Goal: Task Accomplishment & Management: Manage account settings

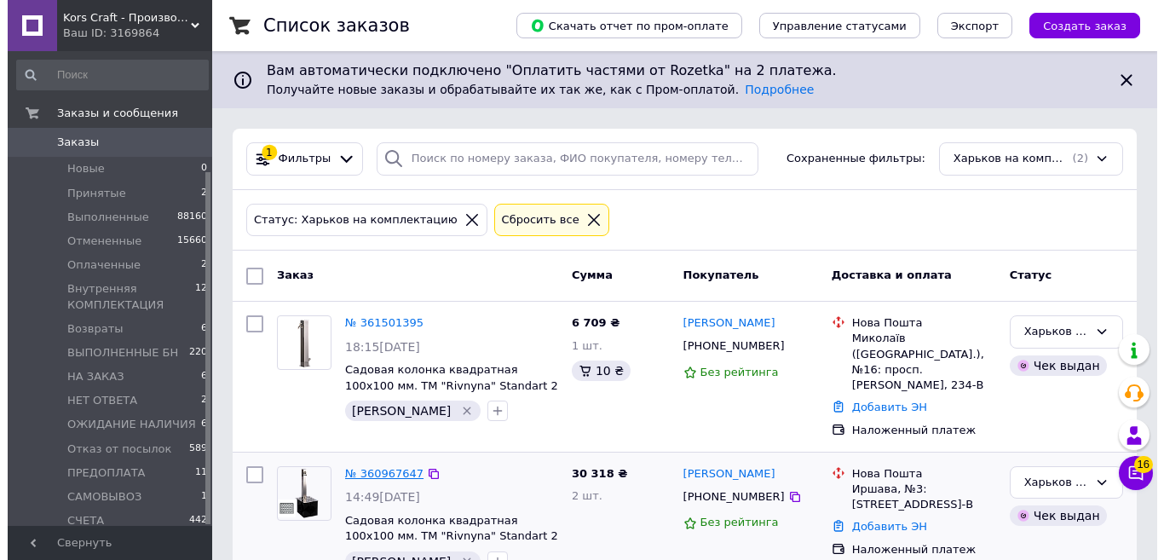
scroll to position [162, 0]
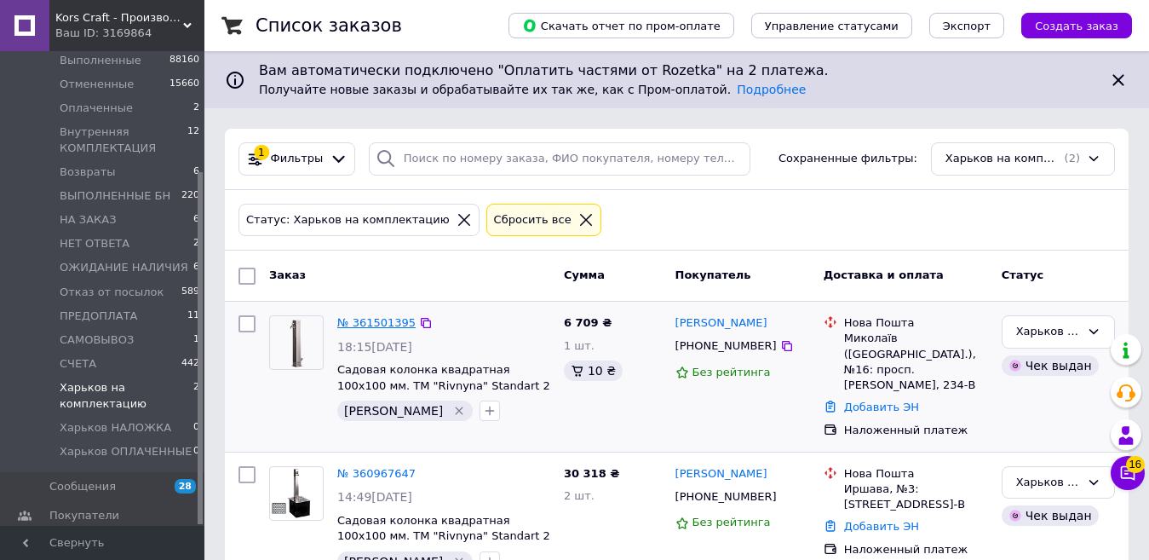
click at [377, 322] on link "№ 361501395" at bounding box center [376, 322] width 78 height 13
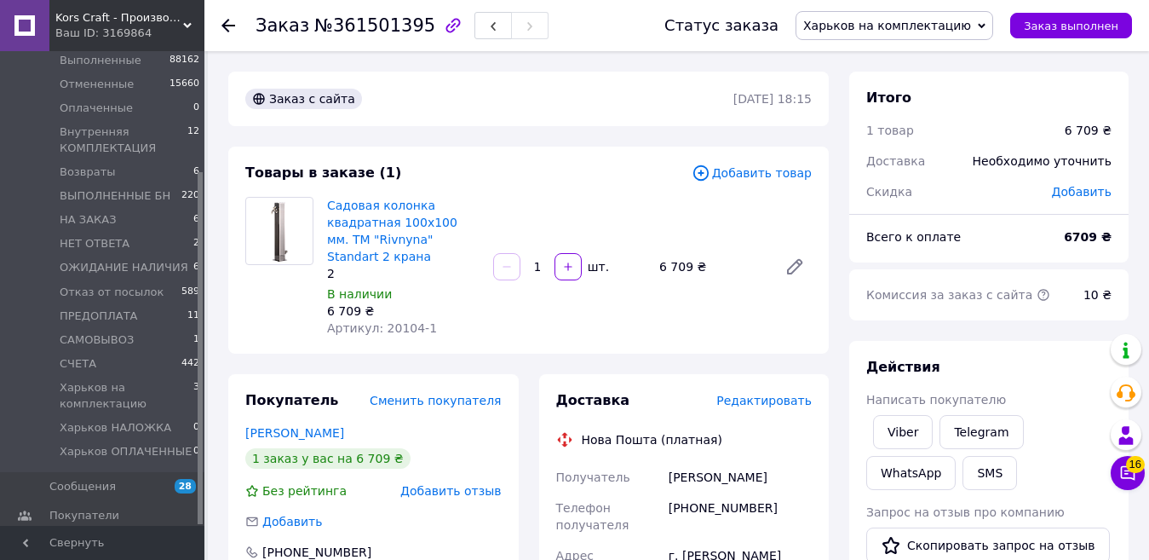
click at [776, 394] on span "Редактировать" at bounding box center [763, 401] width 95 height 14
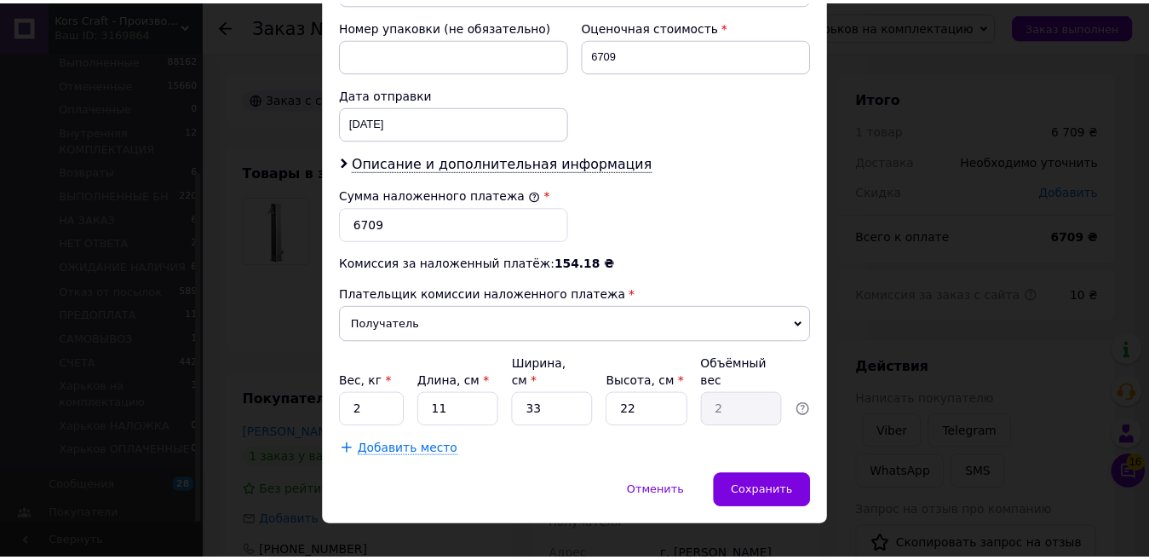
scroll to position [740, 0]
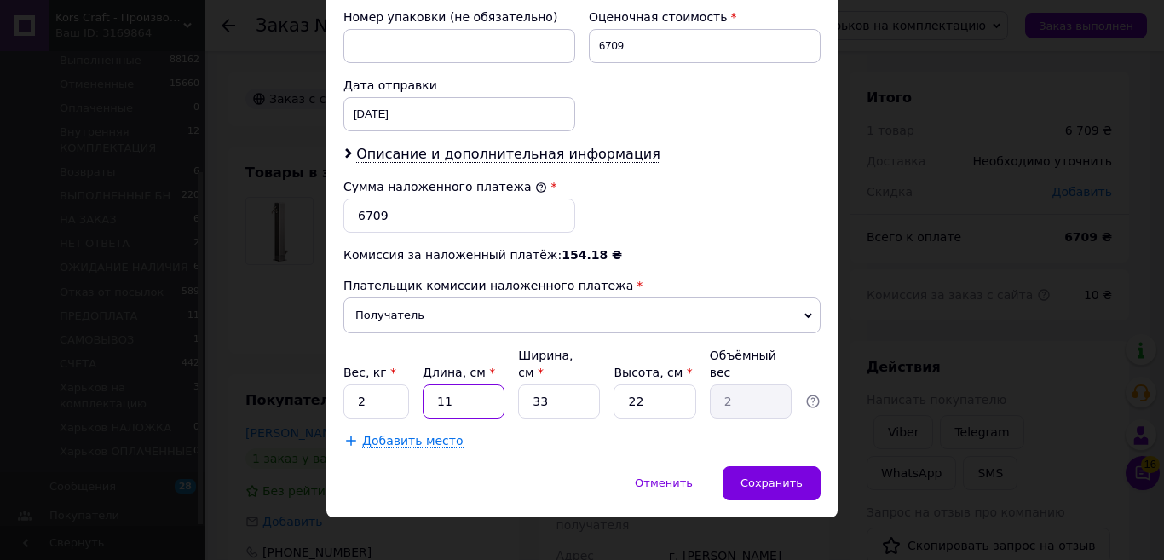
drag, startPoint x: 451, startPoint y: 387, endPoint x: 422, endPoint y: 388, distance: 29.8
click at [423, 388] on input "11" at bounding box center [464, 401] width 82 height 34
type input "8"
type input "1.45"
type input "80"
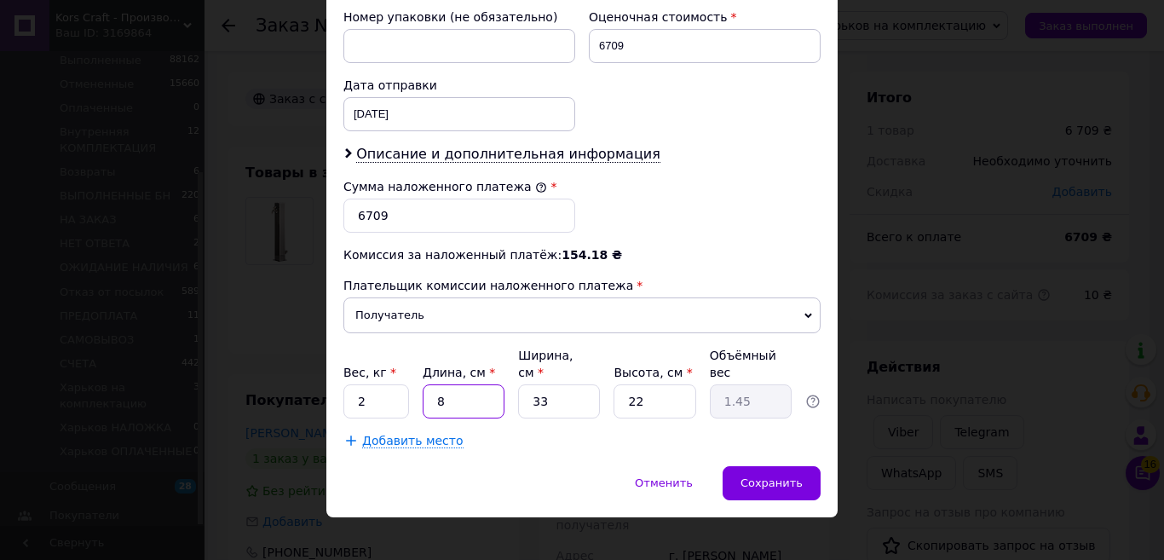
type input "14.52"
type input "80"
type input "1"
type input "0.44"
type input "17"
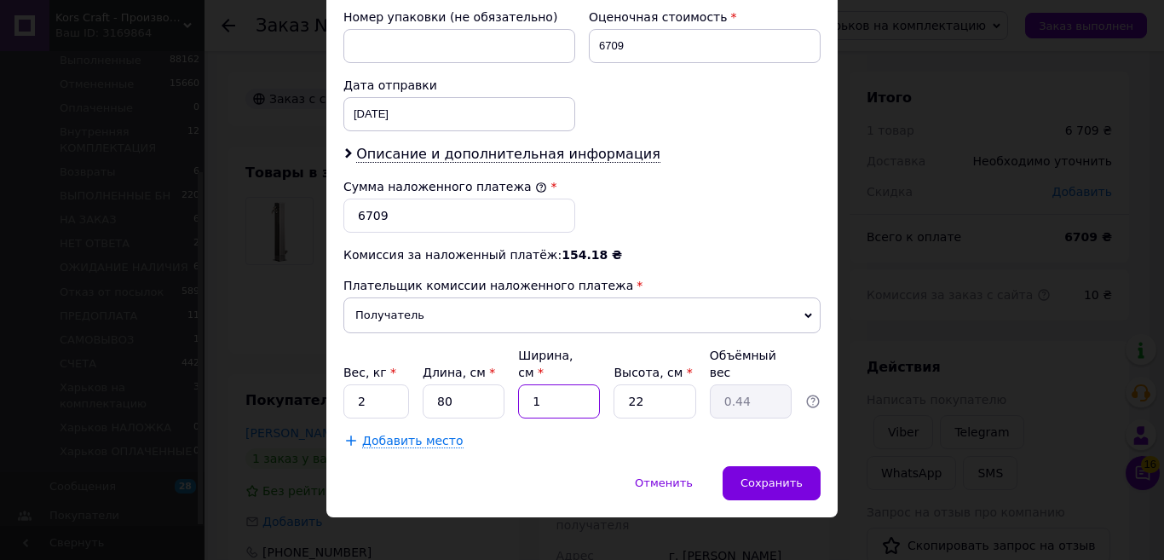
type input "7.48"
type input "17"
type input "1"
type input "0.34"
type input "14"
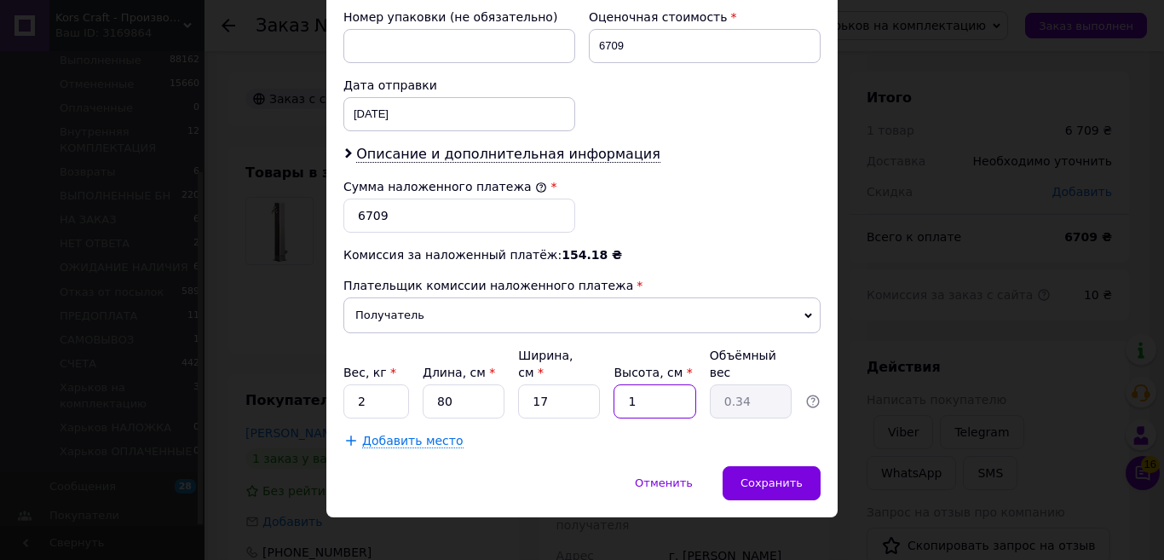
type input "4.76"
type input "14"
click at [796, 476] on span "Сохранить" at bounding box center [771, 482] width 62 height 13
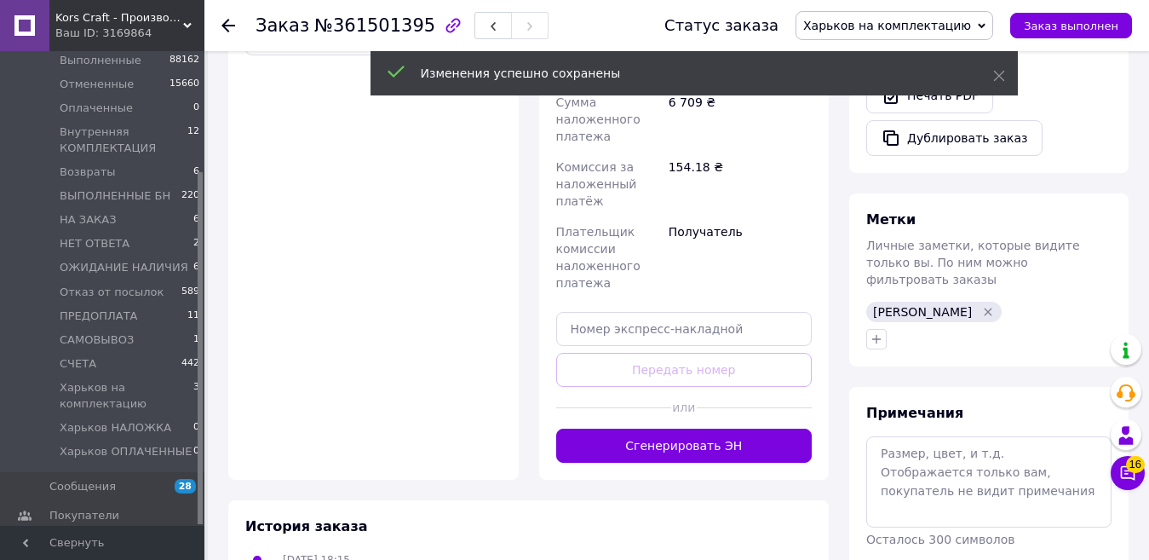
scroll to position [852, 0]
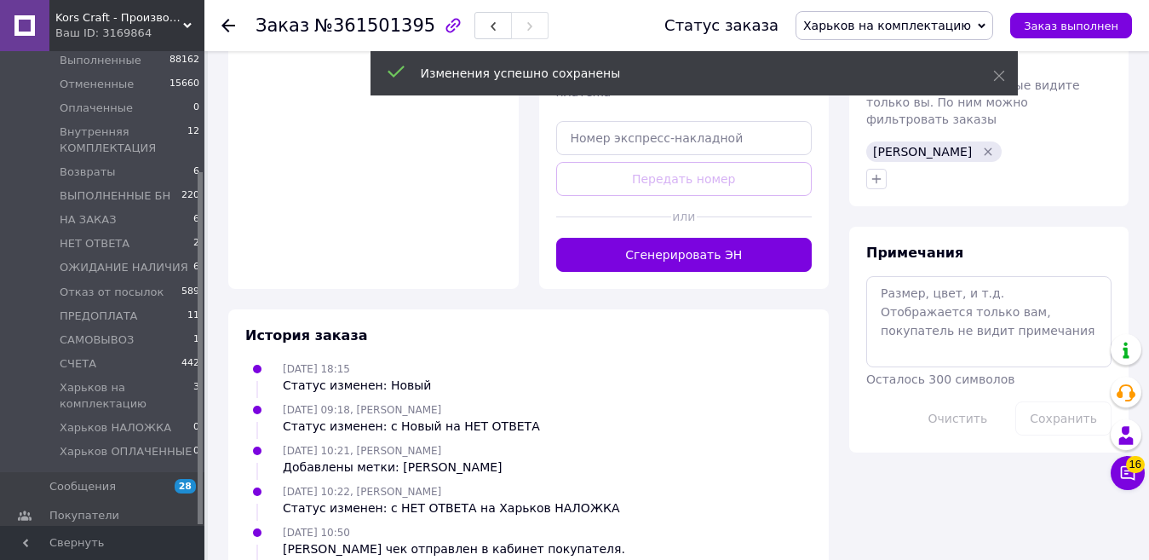
click at [754, 238] on button "Сгенерировать ЭН" at bounding box center [684, 255] width 256 height 34
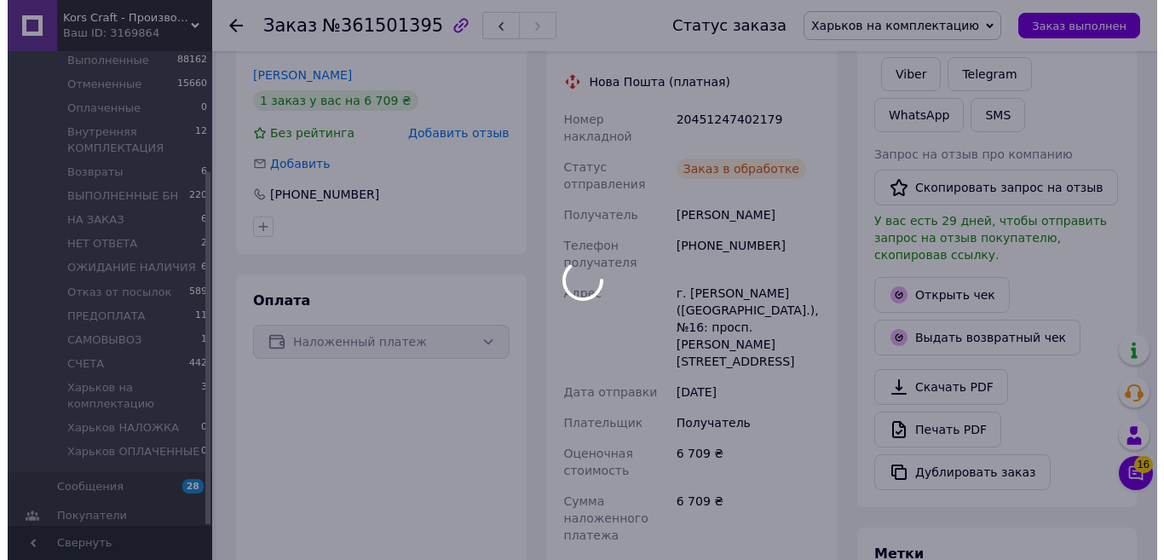
scroll to position [341, 0]
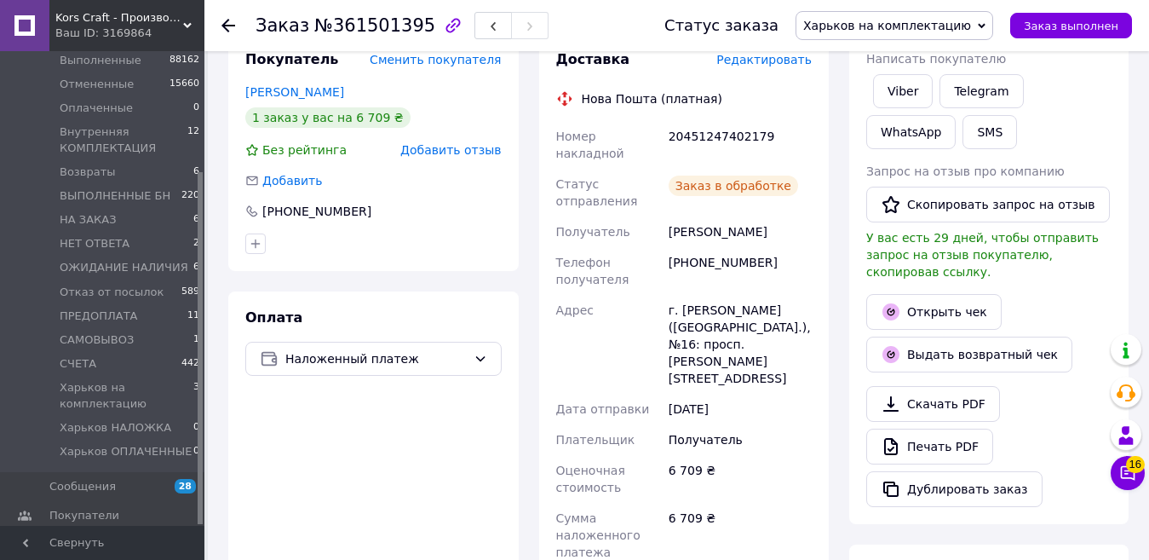
click at [704, 121] on div "20451247402179" at bounding box center [740, 145] width 150 height 48
copy div "20451247402179"
click at [963, 122] on button "SMS" at bounding box center [990, 132] width 55 height 34
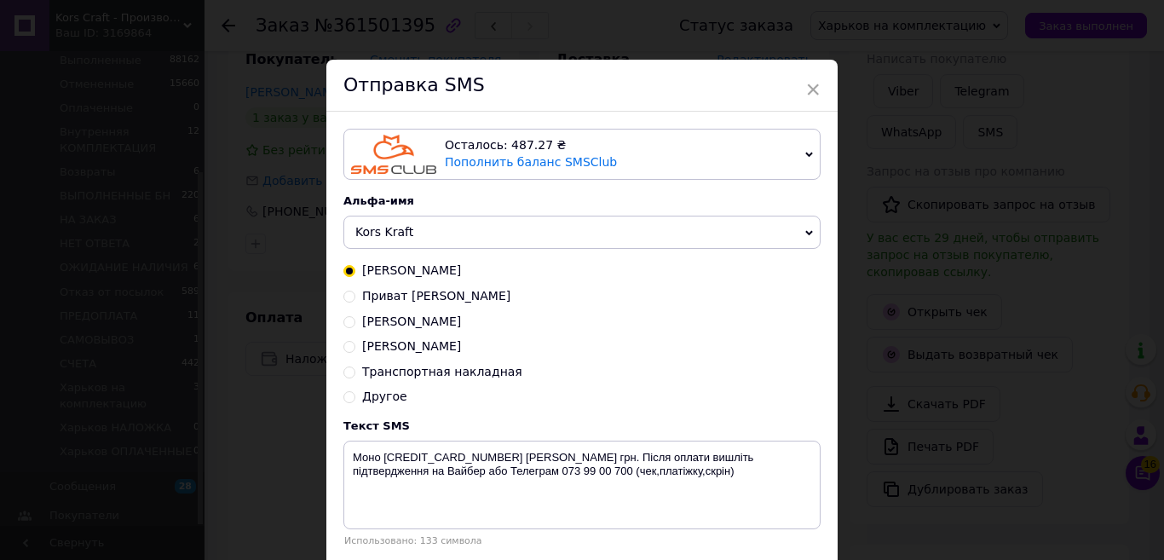
click at [458, 376] on span "Транспортная накладная" at bounding box center [442, 372] width 160 height 14
click at [355, 376] on input "Транспортная накладная" at bounding box center [349, 371] width 12 height 12
radio input "true"
radio input "false"
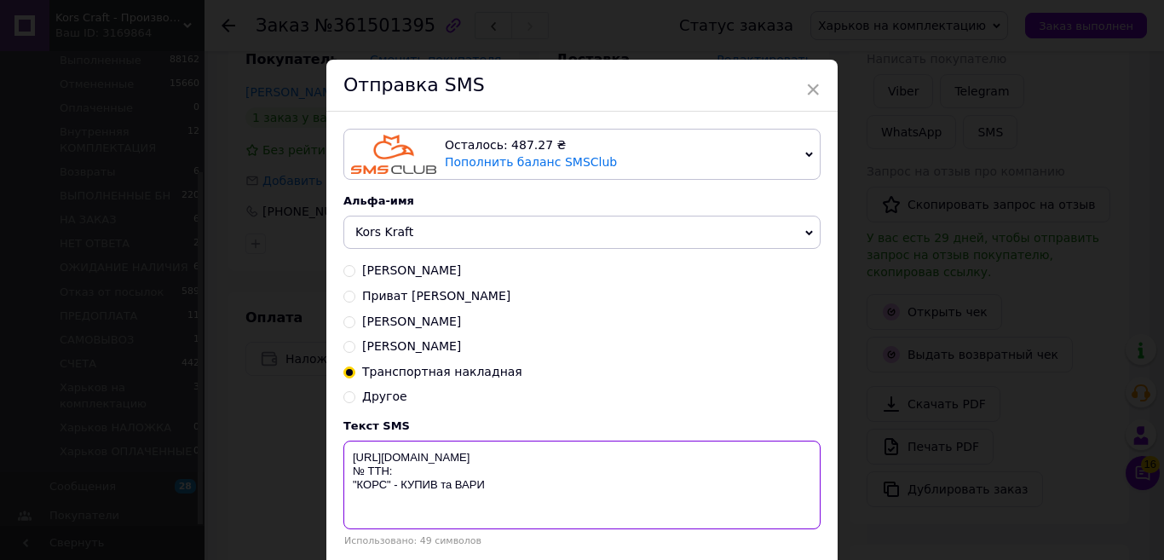
click at [426, 474] on textarea "[URL][DOMAIN_NAME] № ТТН: "КОРС" - КУПИВ та ВАРИ" at bounding box center [581, 484] width 477 height 89
paste textarea "20451247402179"
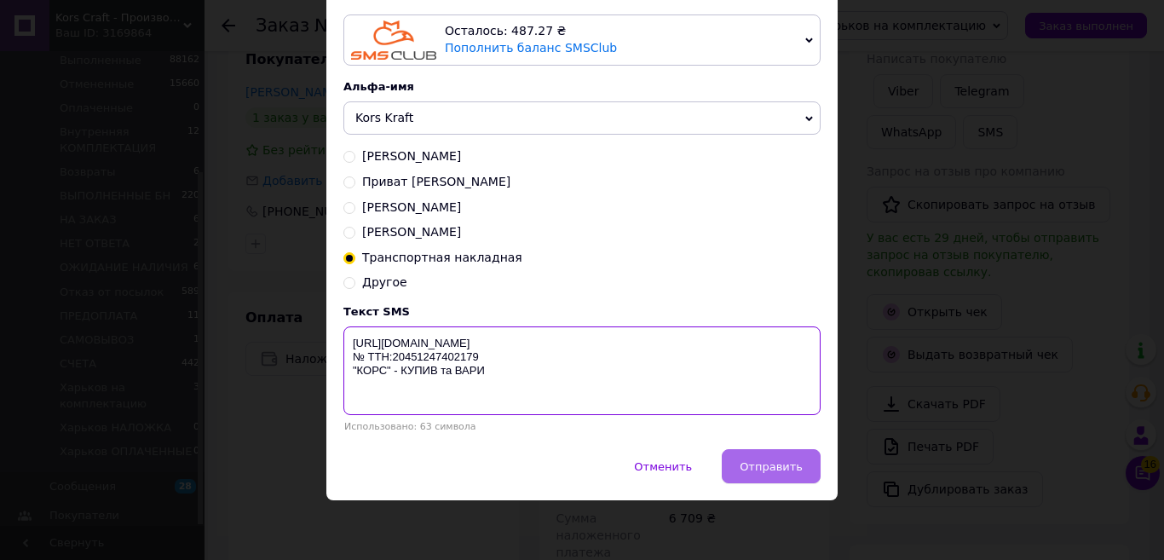
type textarea "https://KORS.IN.UA/ № ТТН:20451247402179 "КОРС" - КУПИВ та ВАРИ"
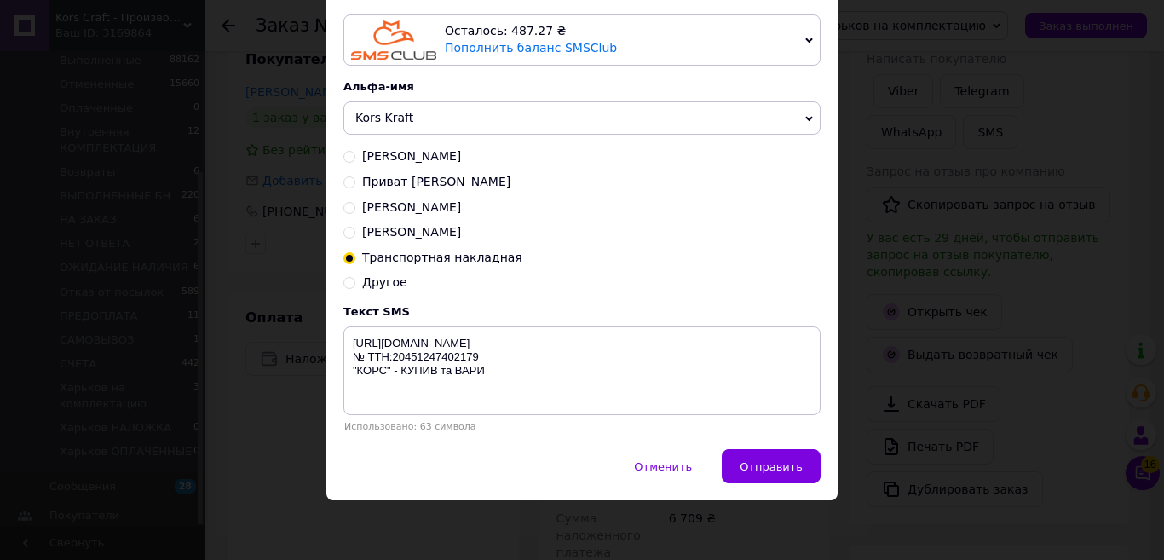
click at [766, 481] on button "Отправить" at bounding box center [771, 466] width 99 height 34
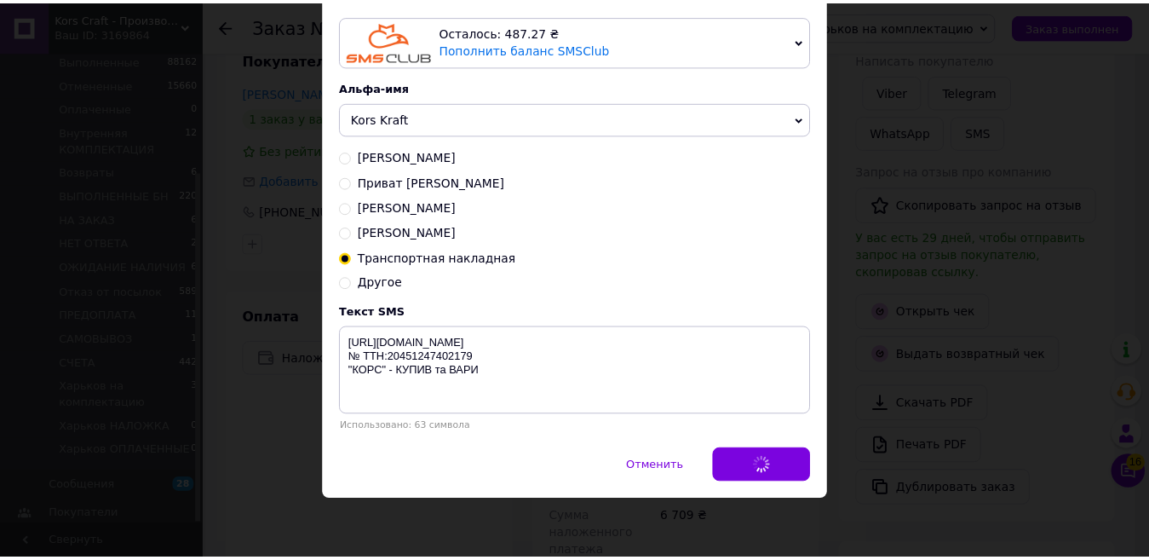
scroll to position [0, 0]
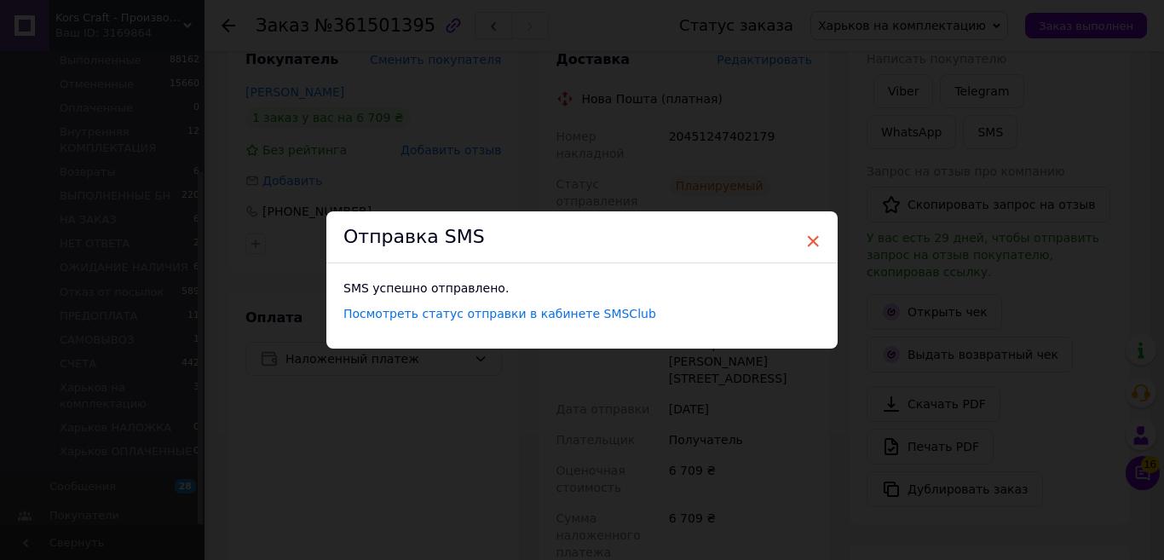
click at [806, 242] on span "×" at bounding box center [812, 241] width 15 height 29
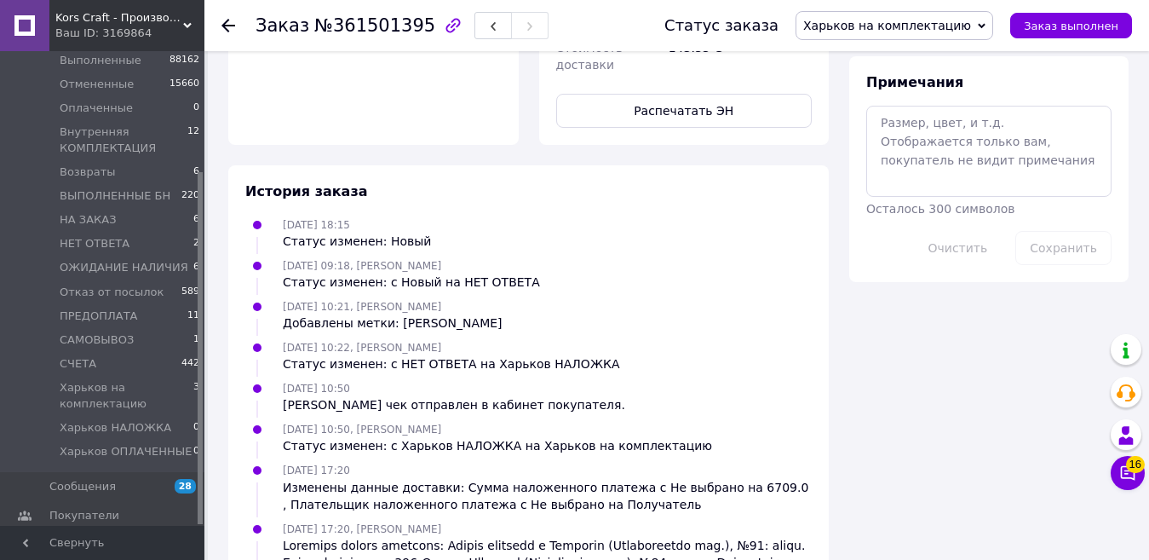
scroll to position [681, 0]
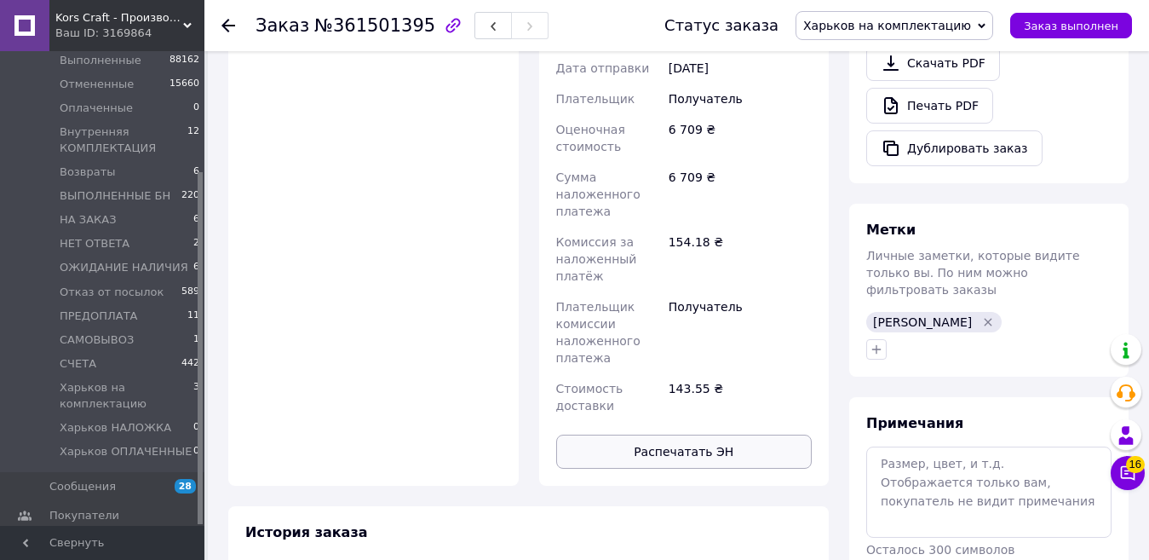
click at [756, 434] on button "Распечатать ЭН" at bounding box center [684, 451] width 256 height 34
click at [1043, 26] on span "Заказ выполнен" at bounding box center [1071, 26] width 95 height 13
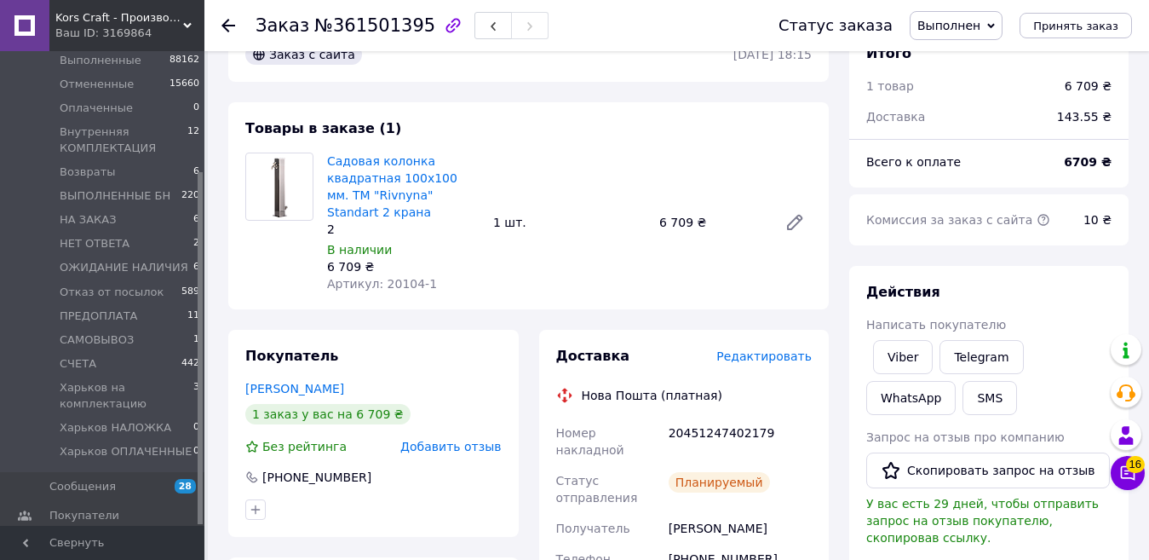
scroll to position [0, 0]
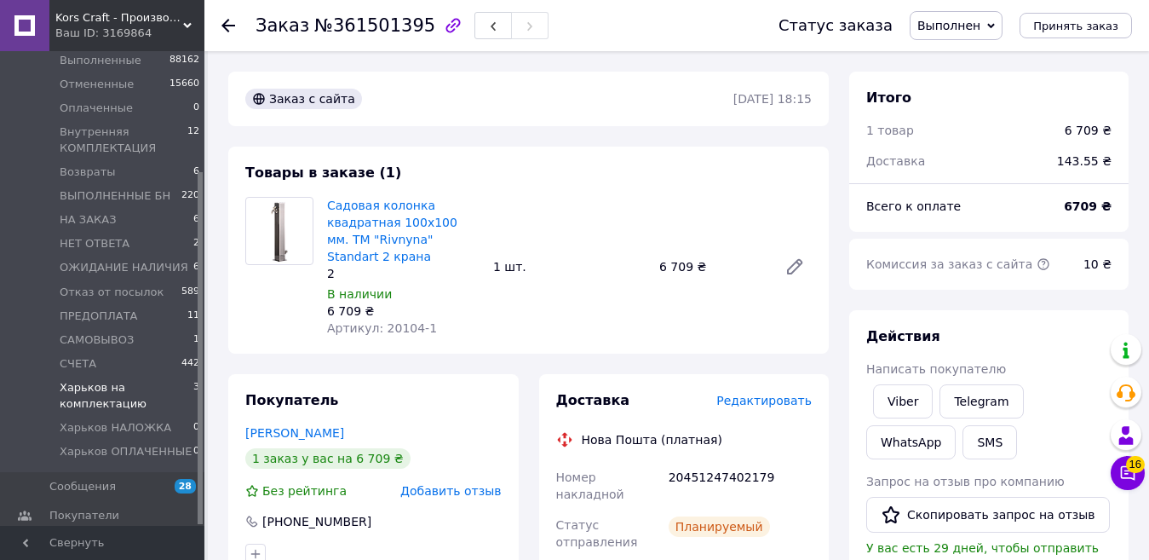
click at [108, 390] on span "Харьков на комплектацию" at bounding box center [127, 395] width 134 height 31
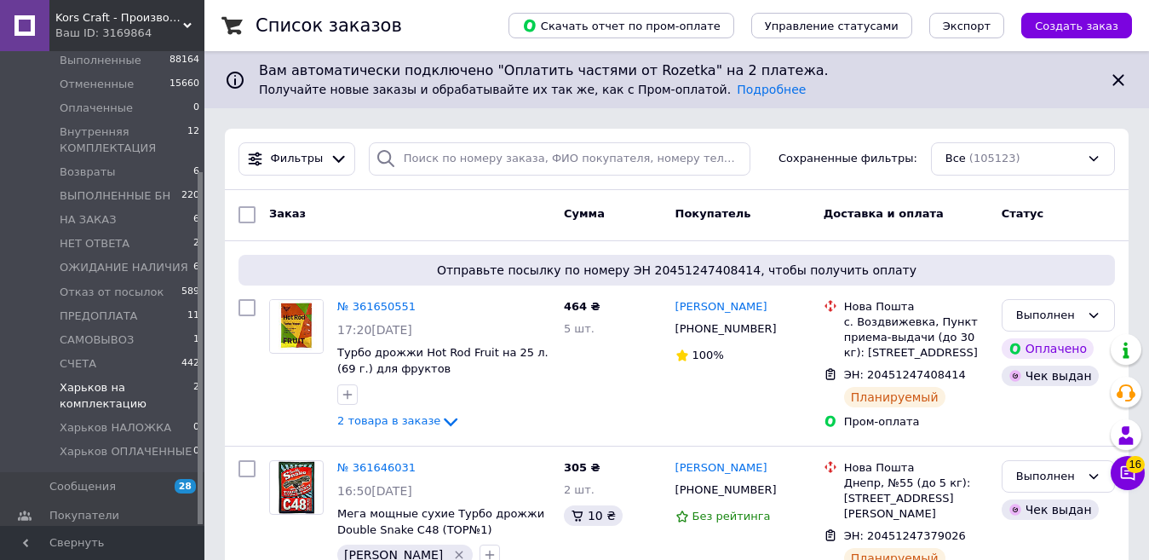
click at [104, 389] on span "Харьков на комплектацию" at bounding box center [127, 395] width 134 height 31
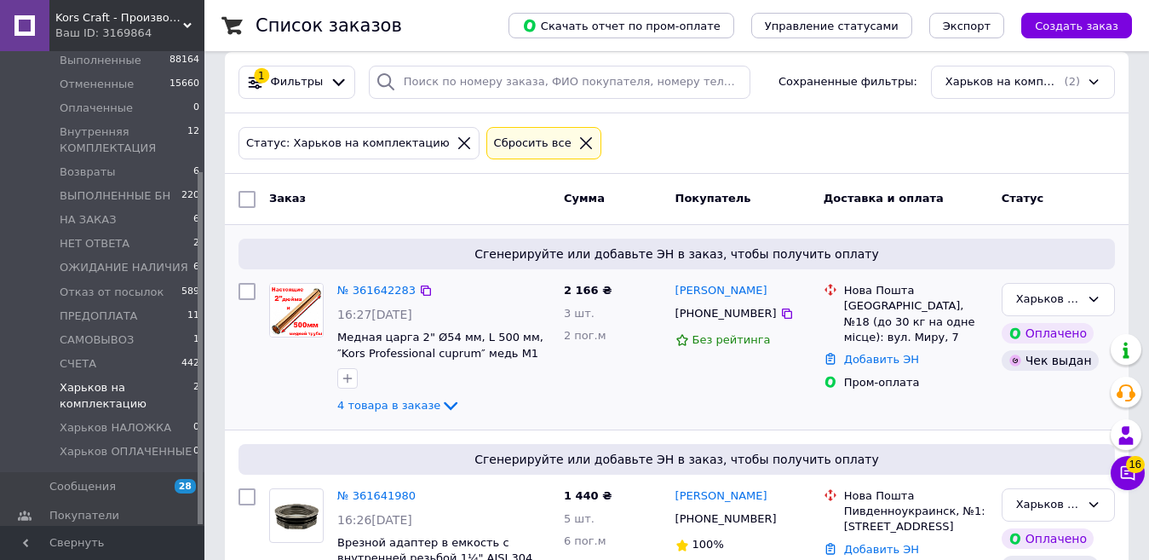
scroll to position [171, 0]
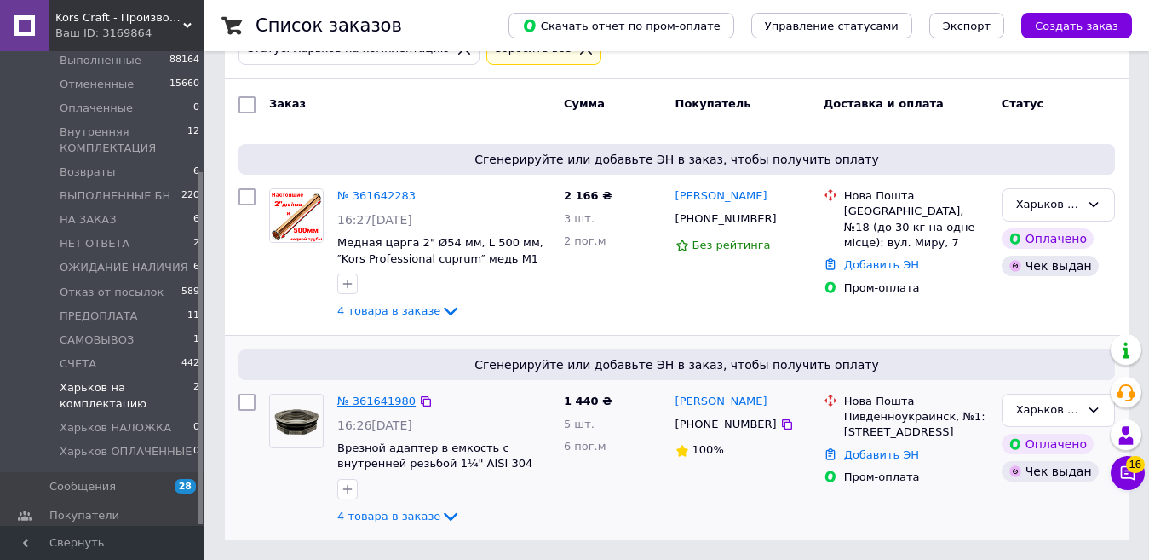
click at [371, 396] on link "№ 361641980" at bounding box center [376, 400] width 78 height 13
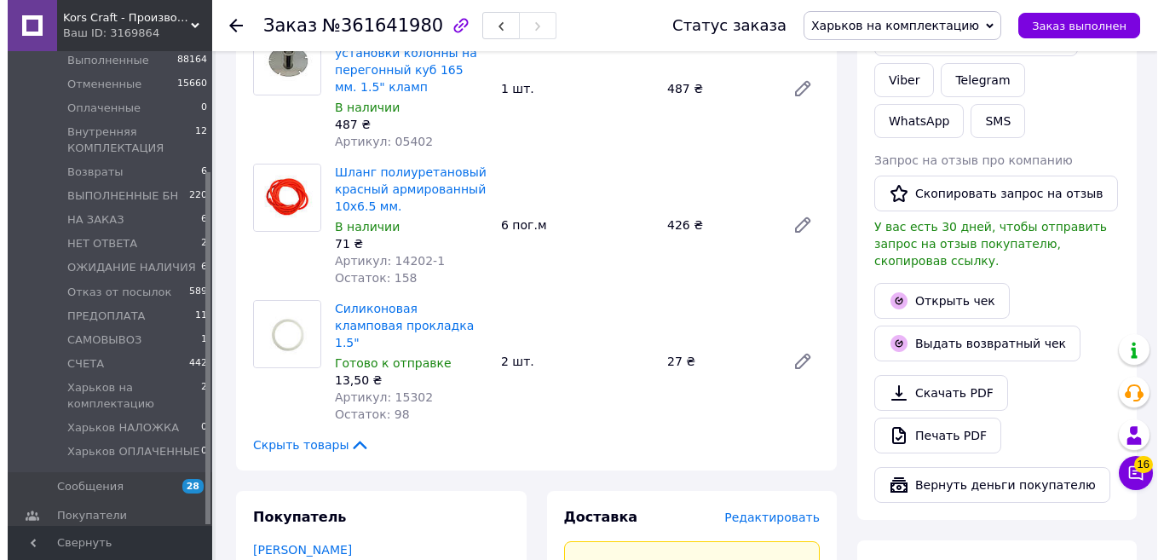
scroll to position [1023, 0]
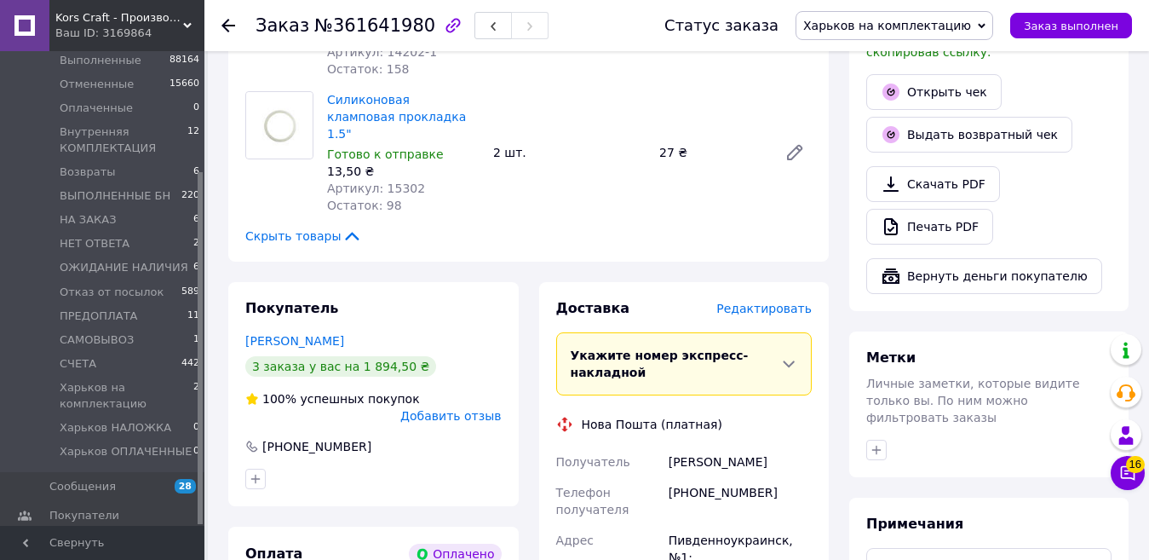
click at [794, 302] on span "Редактировать" at bounding box center [763, 309] width 95 height 14
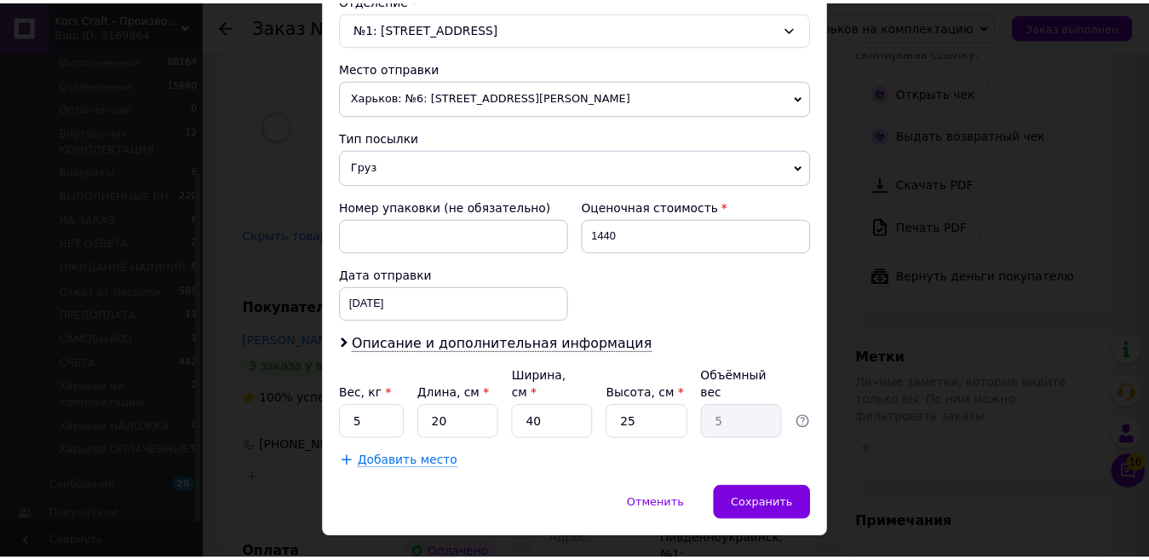
scroll to position [572, 0]
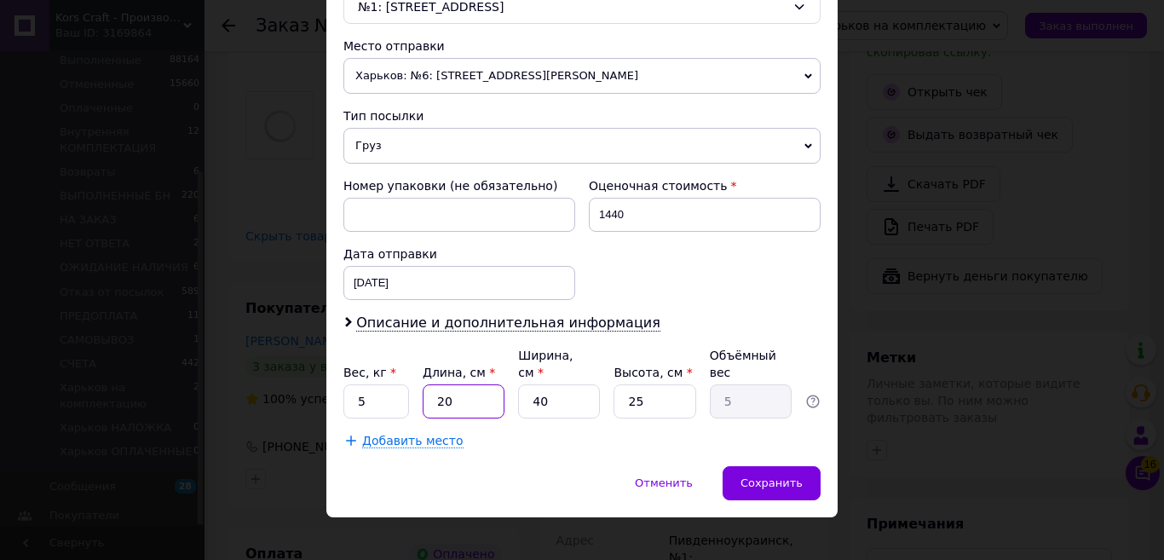
drag, startPoint x: 466, startPoint y: 388, endPoint x: 417, endPoint y: 381, distance: 49.2
click at [417, 381] on div "Вес, кг * 5 Длина, см * 20 Ширина, см * 40 Высота, см * 25 Объёмный вес 5" at bounding box center [581, 383] width 477 height 72
type input "3"
type input "0.75"
type input "33"
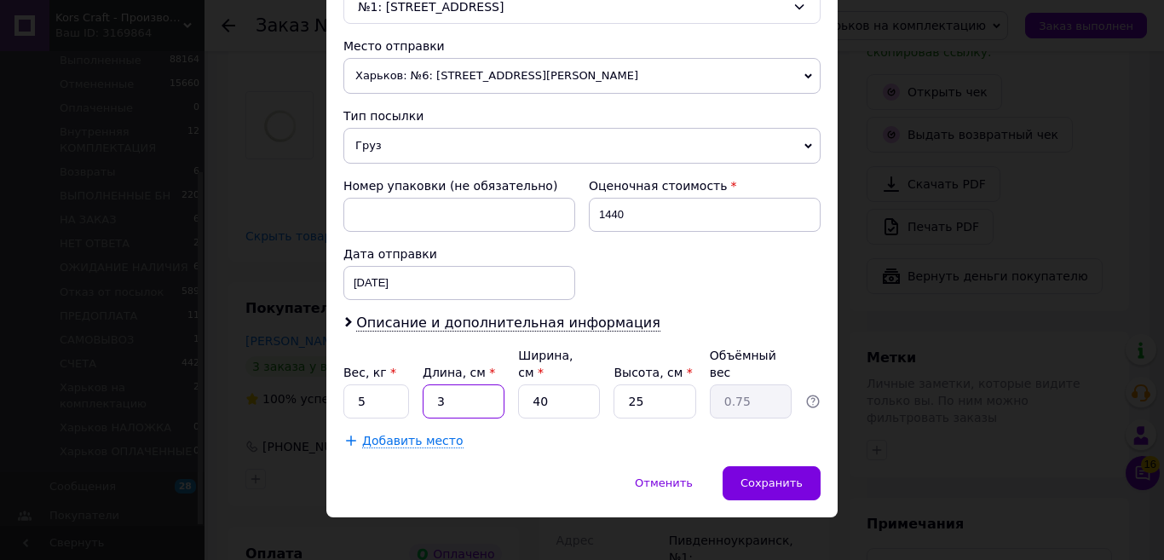
type input "8.25"
type input "33"
type input "2"
type input "0.41"
type input "21"
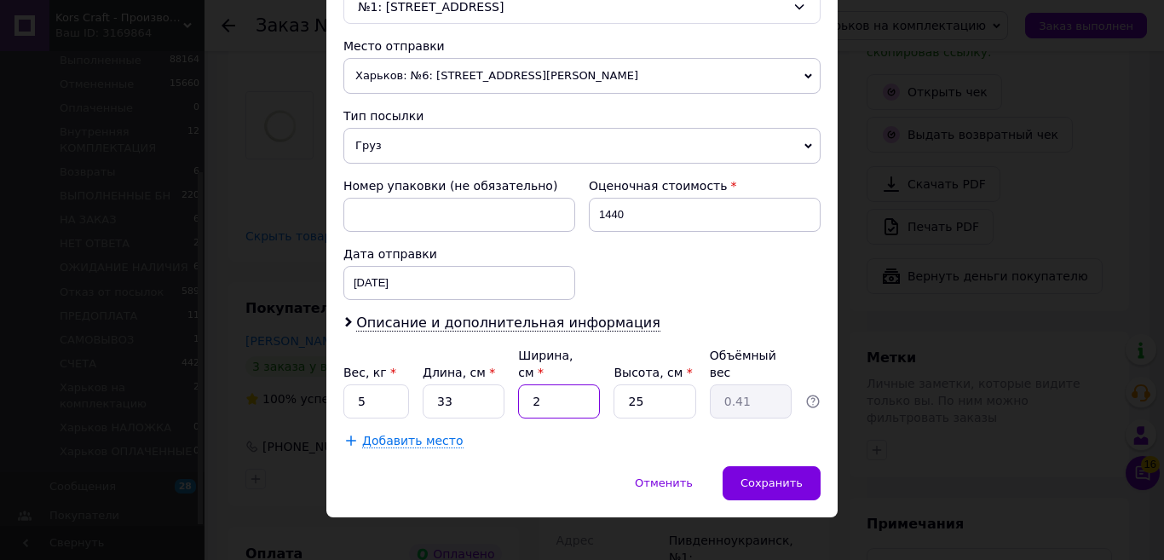
type input "4.33"
type input "21"
type input "8"
type input "1.39"
type input "8"
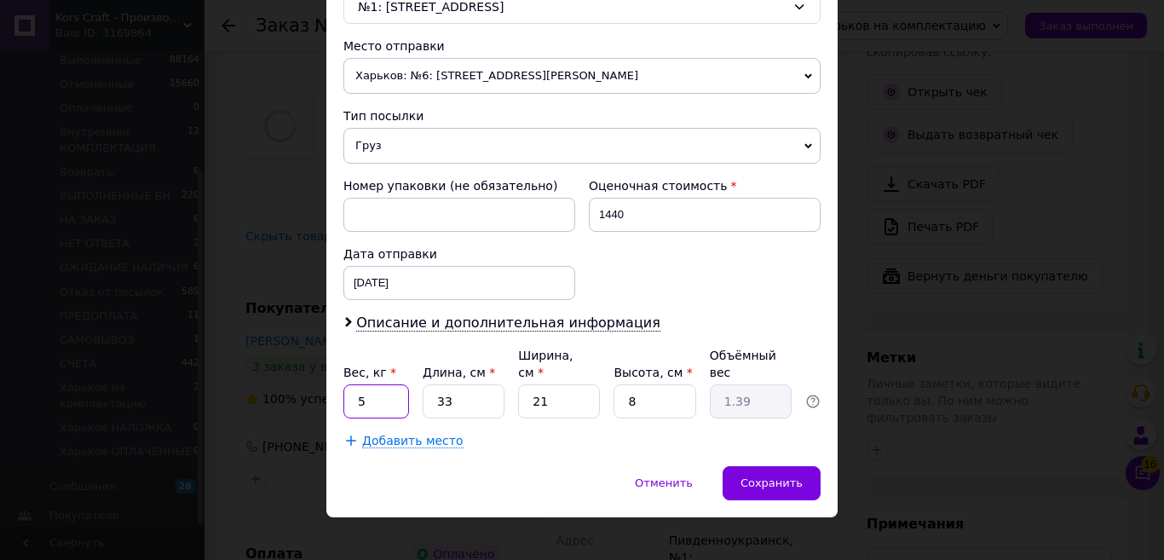
click at [356, 384] on input "5" at bounding box center [376, 401] width 66 height 34
type input "1"
click at [785, 476] on span "Сохранить" at bounding box center [771, 482] width 62 height 13
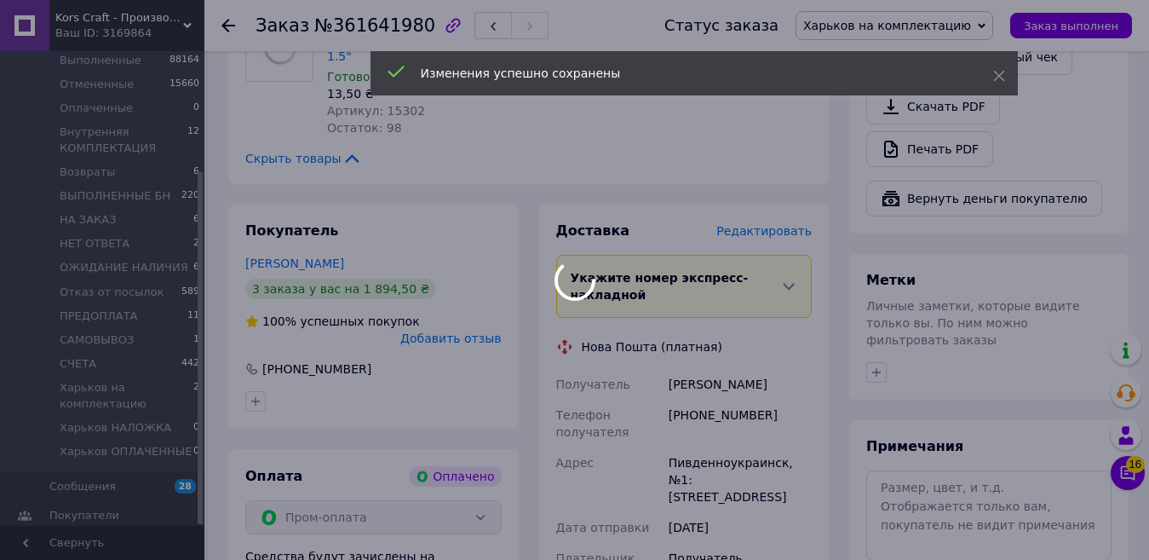
scroll to position [1279, 0]
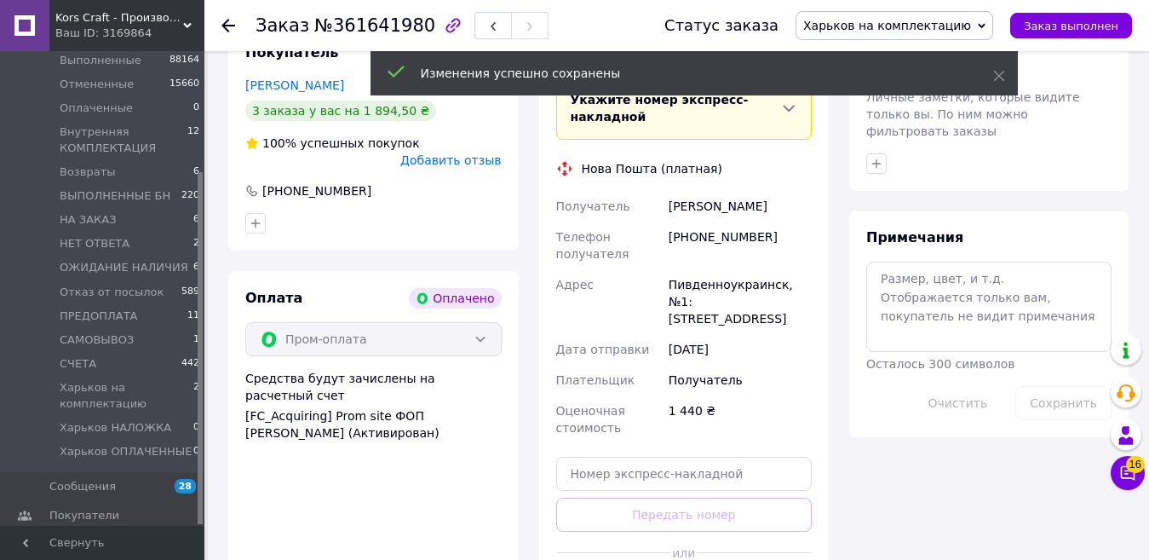
click at [768, 532] on div at bounding box center [754, 553] width 115 height 42
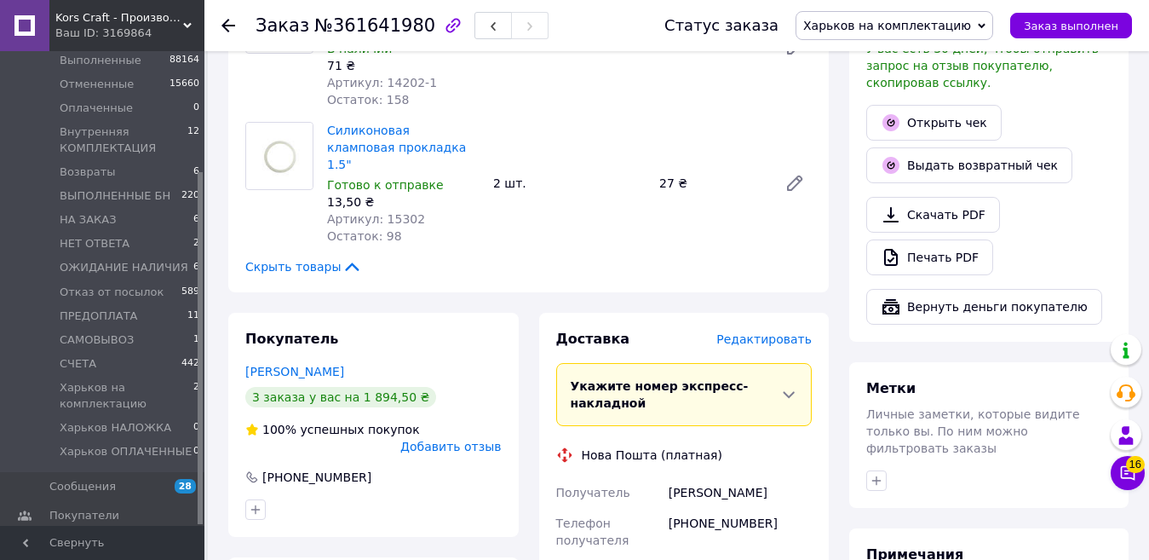
scroll to position [1108, 0]
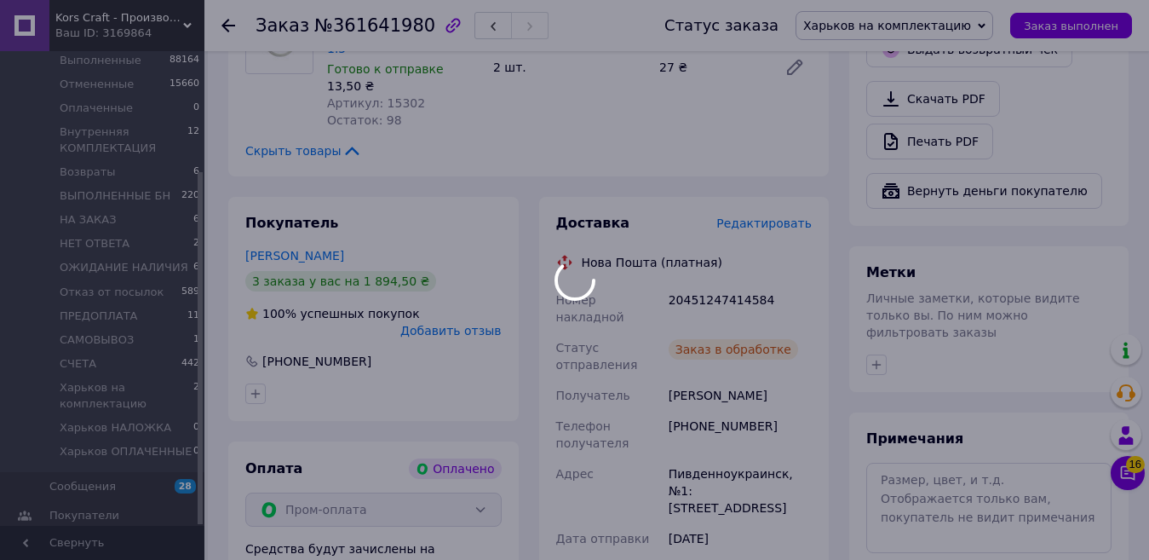
click at [715, 219] on div at bounding box center [574, 280] width 1149 height 560
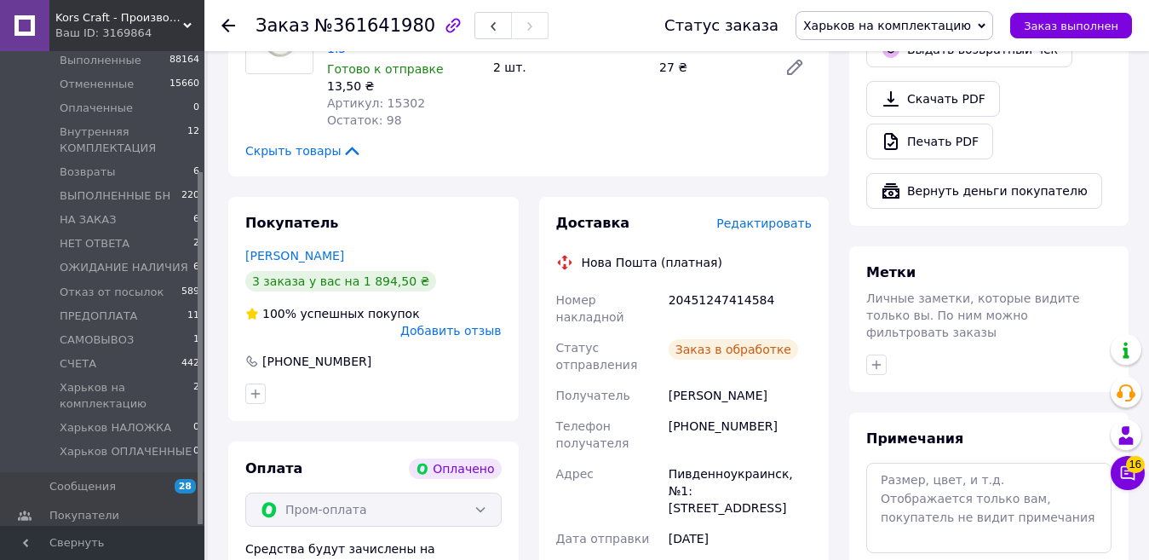
click at [702, 285] on div "20451247414584" at bounding box center [740, 309] width 150 height 48
copy div "20451247414584"
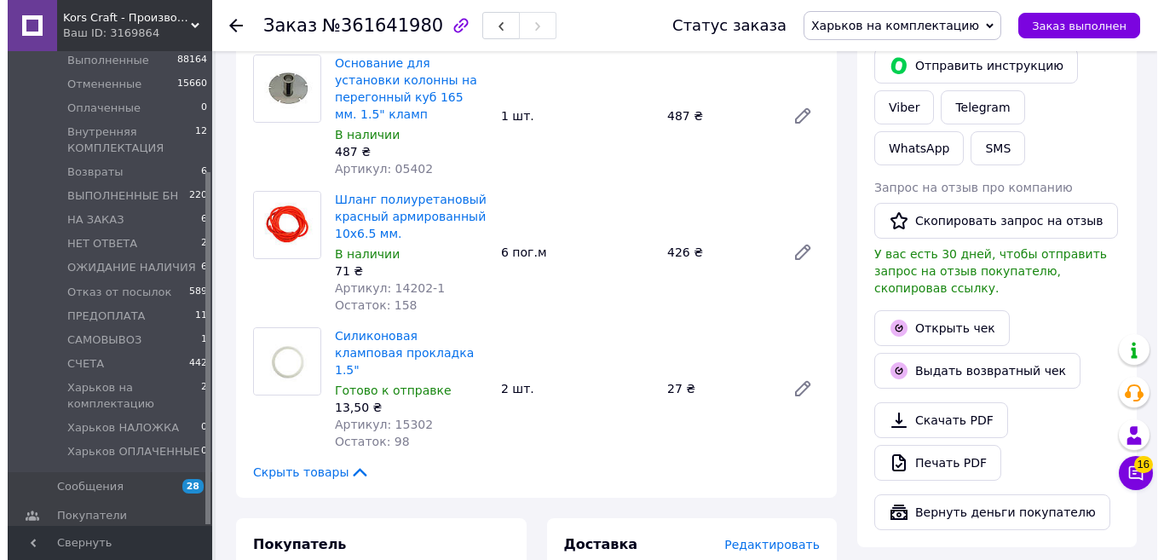
scroll to position [768, 0]
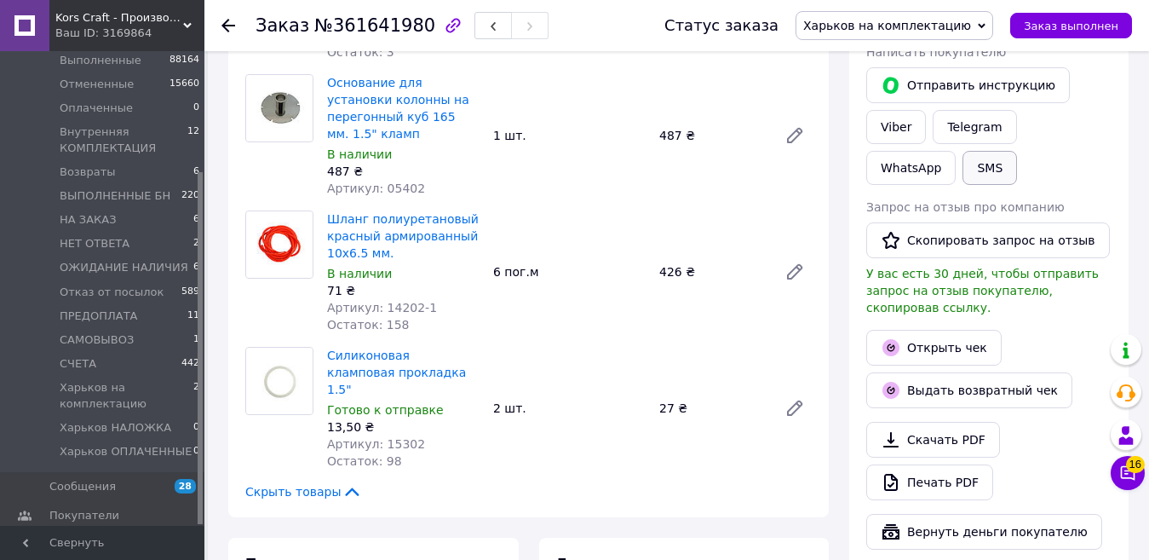
click at [963, 151] on button "SMS" at bounding box center [990, 168] width 55 height 34
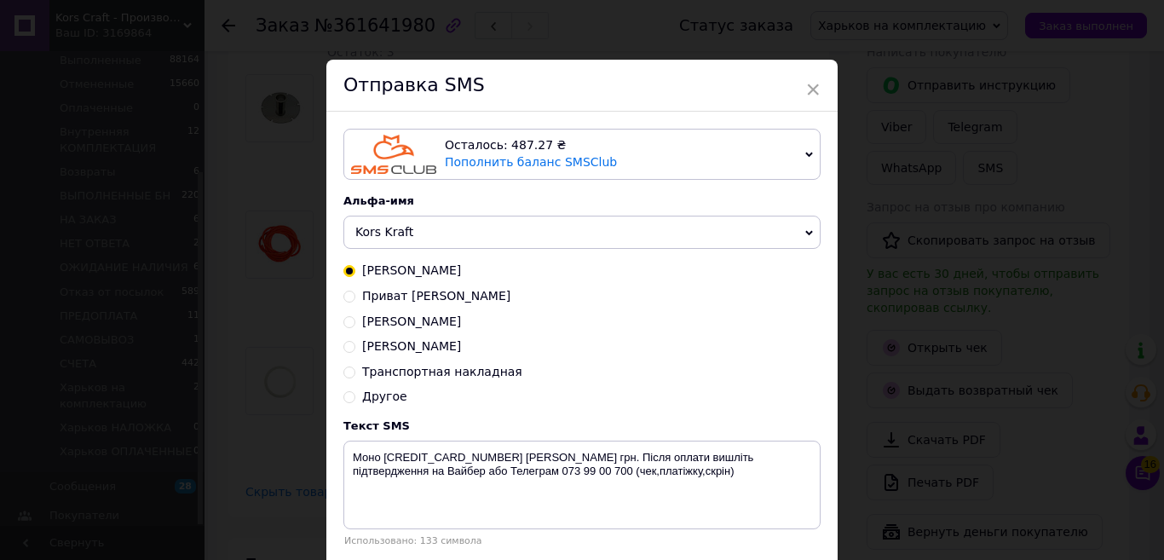
click at [451, 378] on span "Транспортная накладная" at bounding box center [442, 372] width 160 height 14
click at [355, 377] on input "Транспортная накладная" at bounding box center [349, 371] width 12 height 12
radio input "true"
radio input "false"
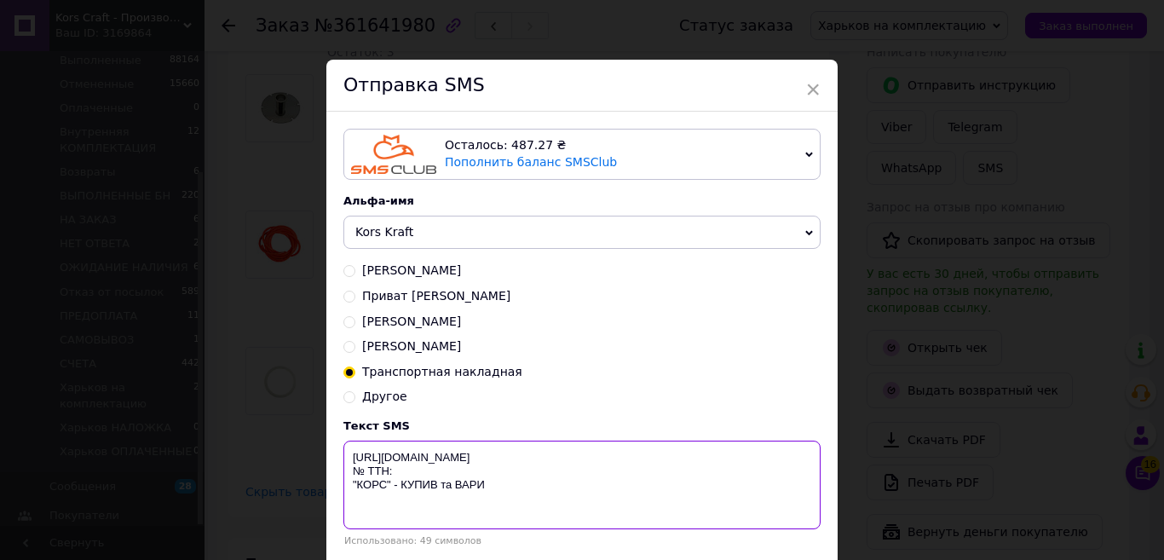
click at [405, 474] on textarea "[URL][DOMAIN_NAME] № ТТН: "КОРС" - КУПИВ та ВАРИ" at bounding box center [581, 484] width 477 height 89
paste textarea "20451247414584"
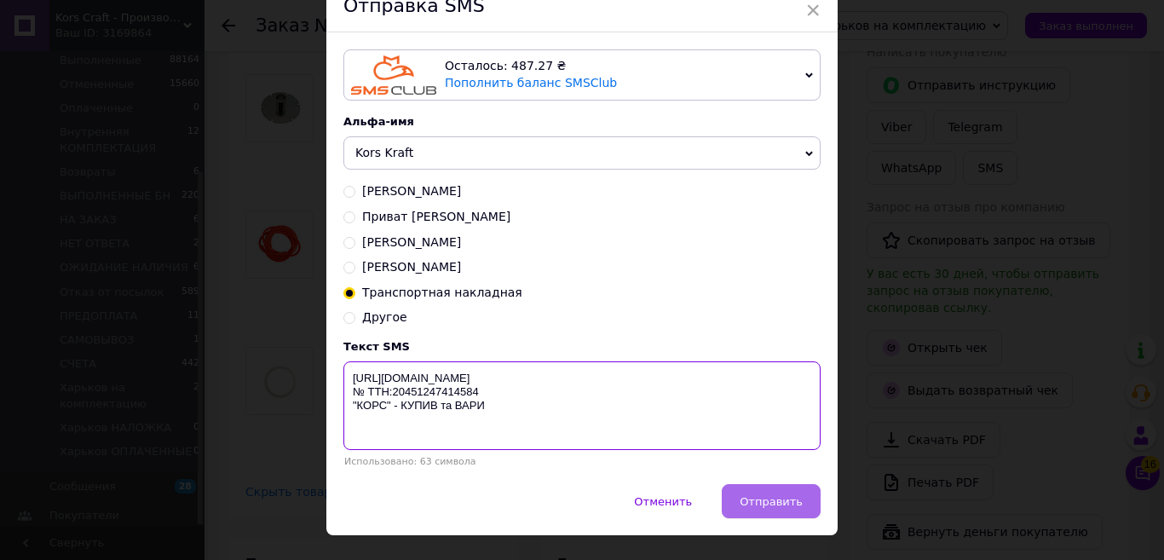
scroll to position [118, 0]
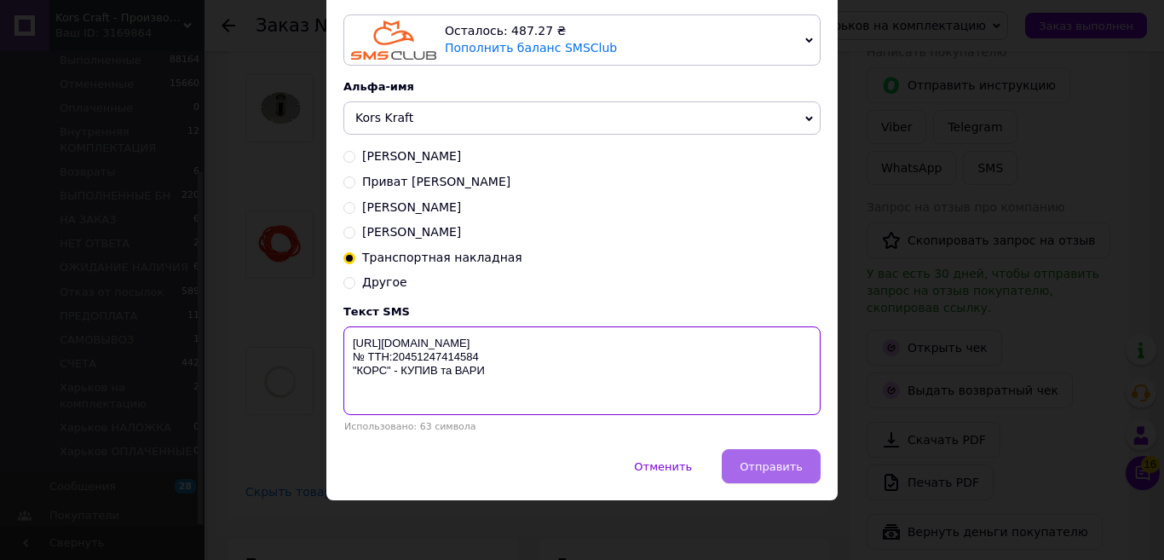
type textarea "https://KORS.IN.UA/ № ТТН:20451247414584 "КОРС" - КУПИВ та ВАРИ"
click at [772, 460] on span "Отправить" at bounding box center [770, 466] width 63 height 13
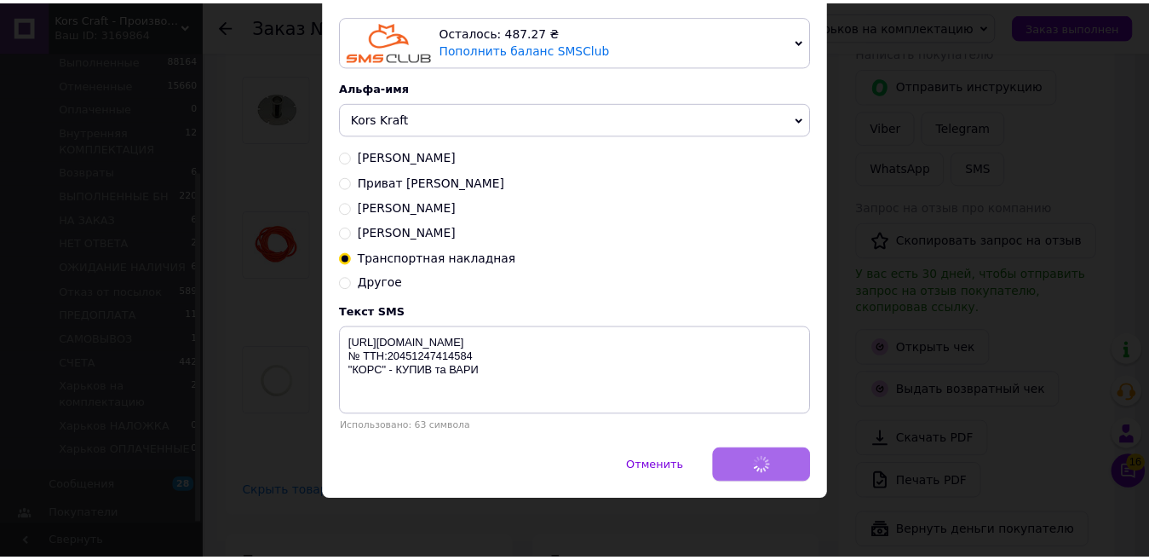
scroll to position [0, 0]
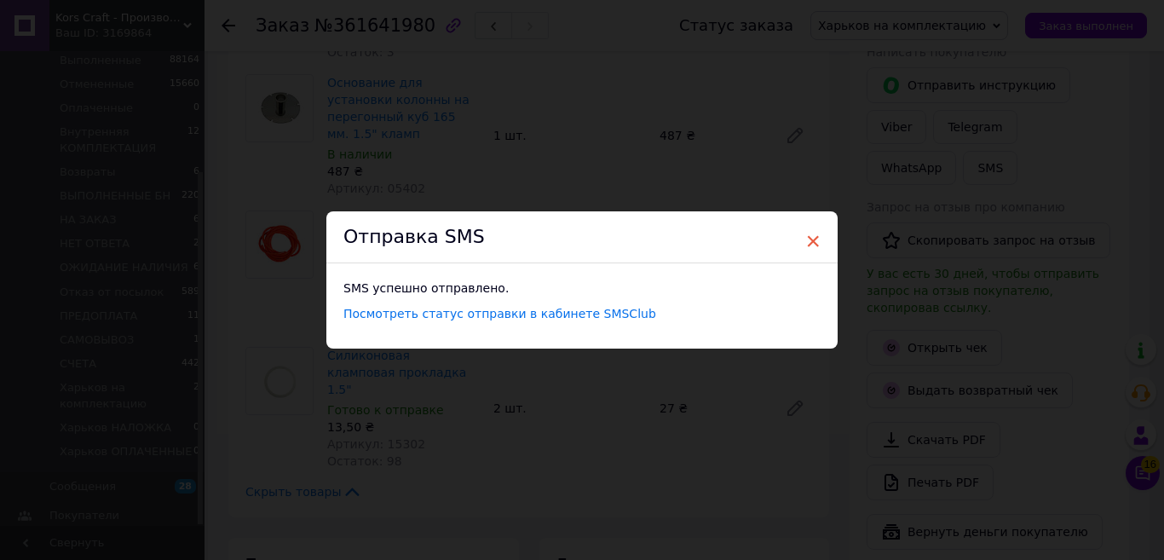
click at [806, 236] on span "×" at bounding box center [812, 241] width 15 height 29
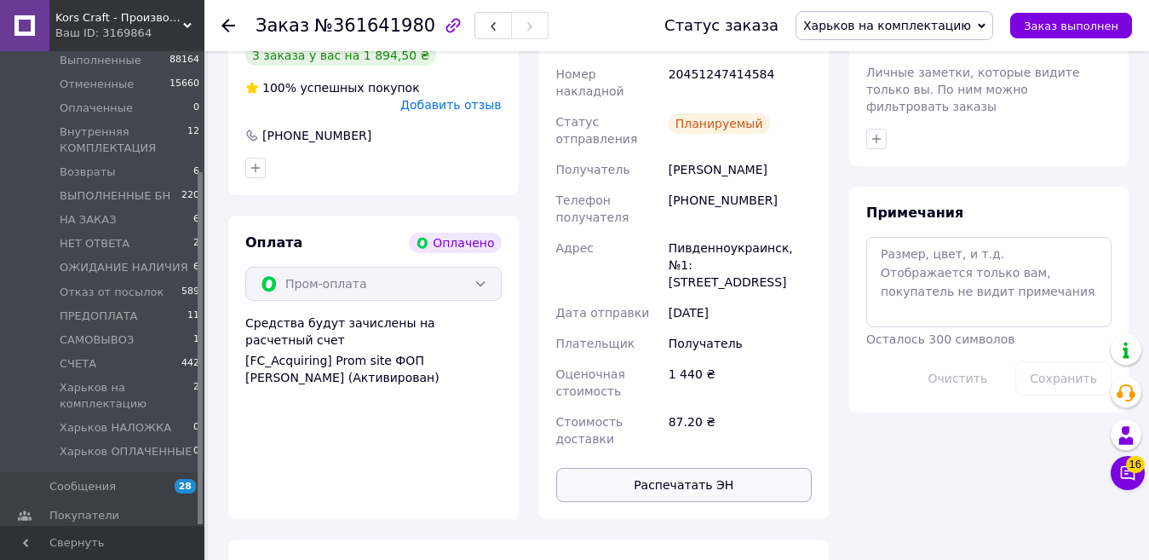
scroll to position [1364, 0]
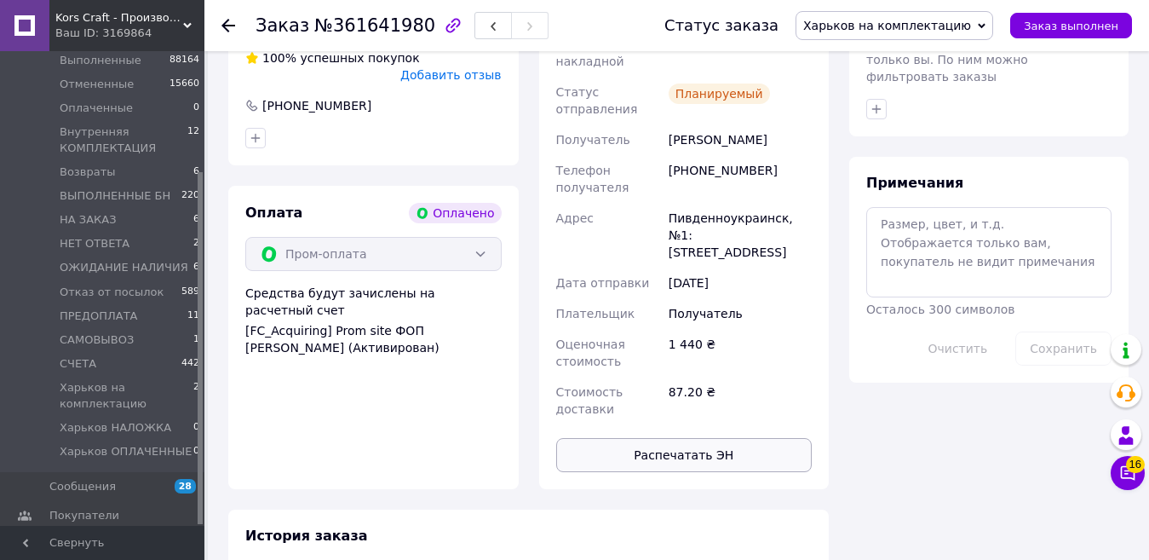
click at [751, 438] on button "Распечатать ЭН" at bounding box center [684, 455] width 256 height 34
click at [1073, 32] on span "Заказ выполнен" at bounding box center [1071, 26] width 95 height 13
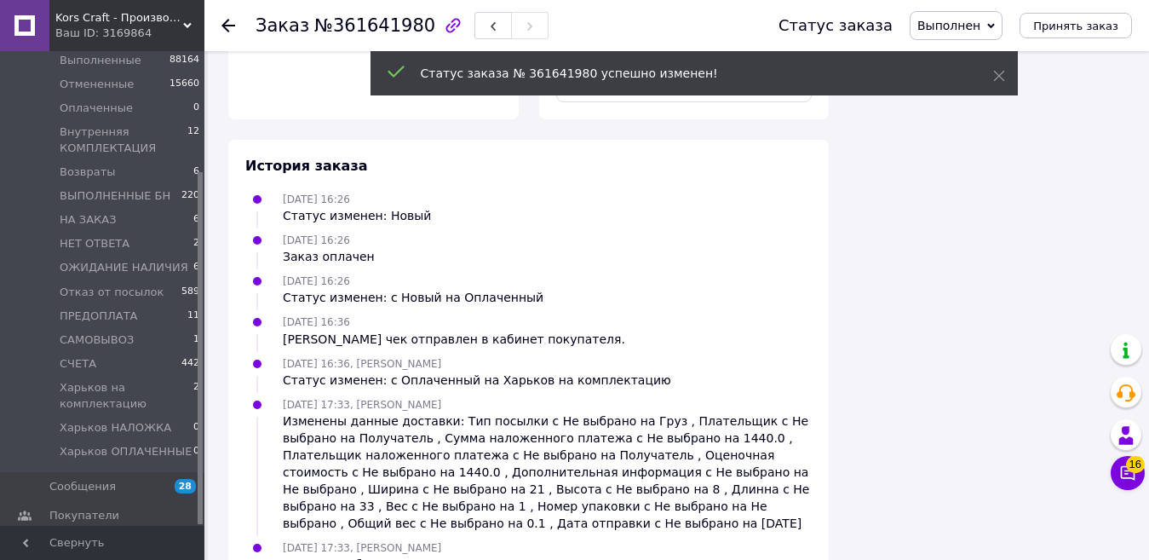
scroll to position [1763, 0]
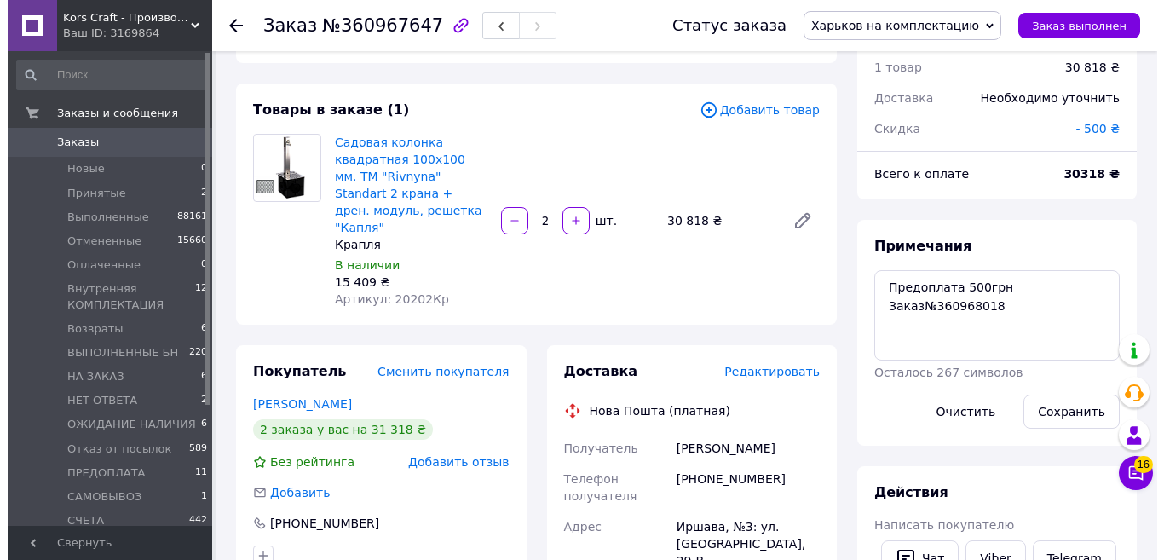
scroll to position [256, 0]
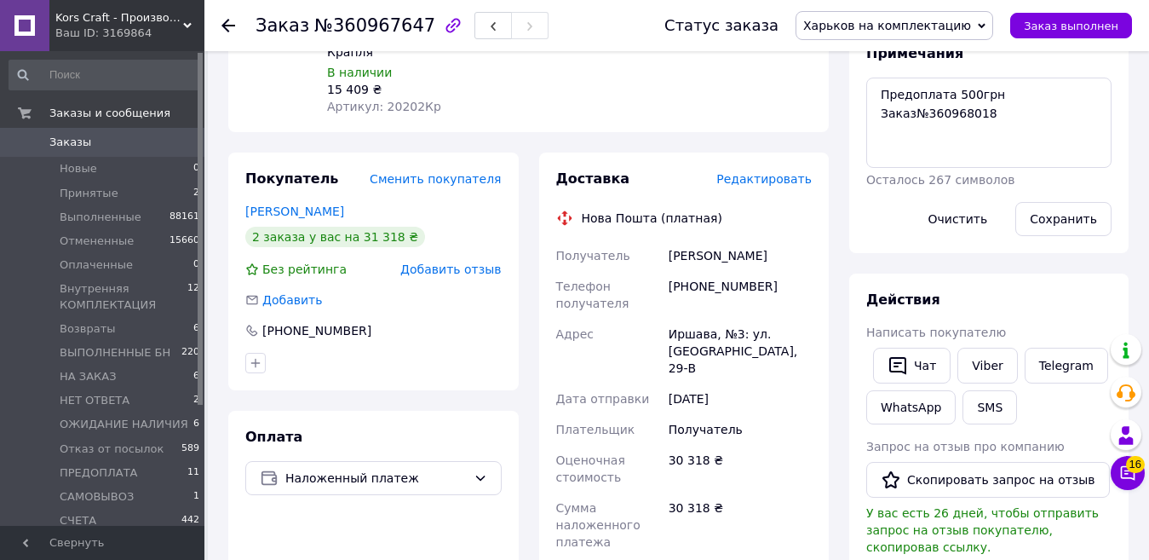
click at [778, 172] on span "Редактировать" at bounding box center [763, 179] width 95 height 14
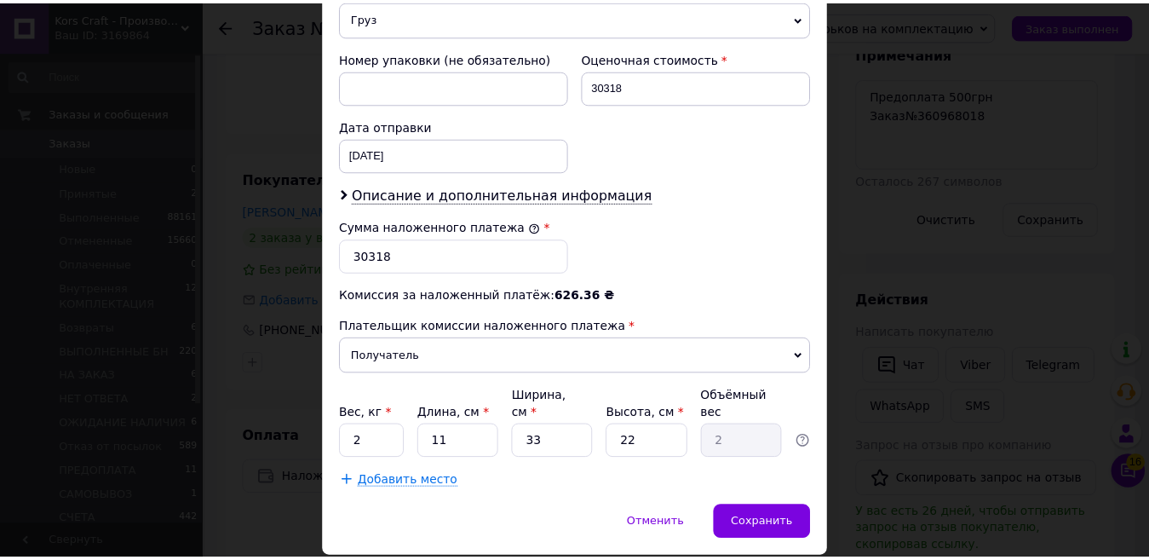
scroll to position [740, 0]
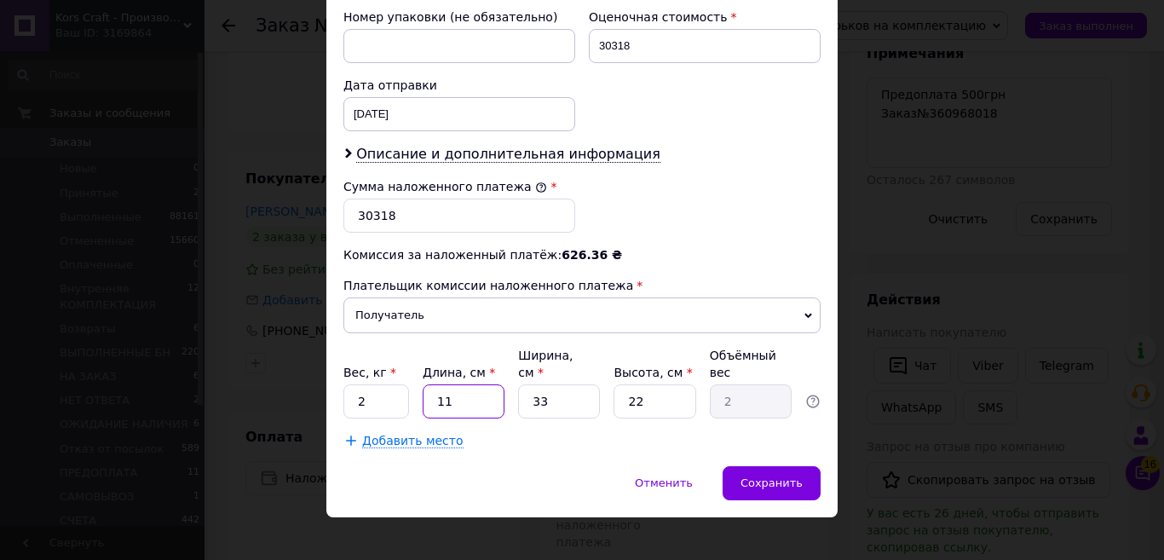
drag, startPoint x: 456, startPoint y: 388, endPoint x: 434, endPoint y: 385, distance: 22.3
click at [434, 385] on input "11" at bounding box center [464, 401] width 82 height 34
type input "4"
type input "0.73"
type input "42"
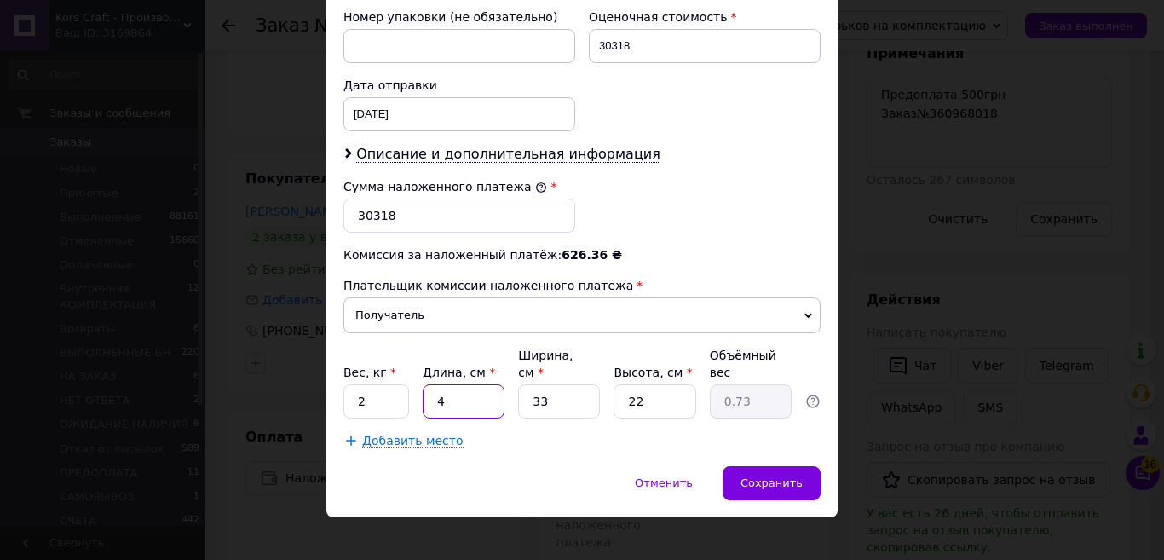
type input "7.62"
type input "42"
type input "4"
type input "0.92"
type input "42"
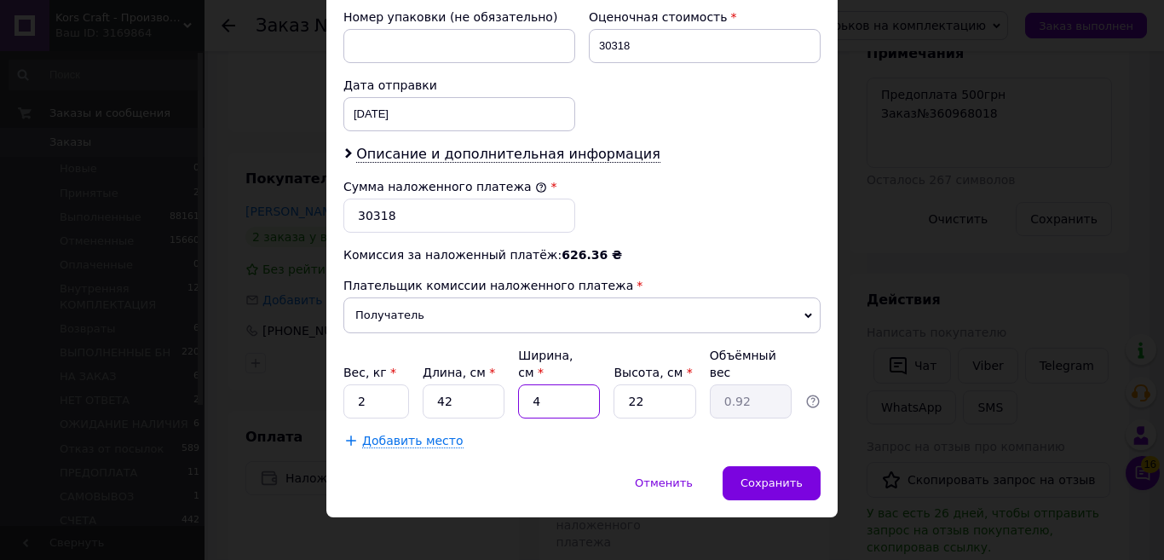
type input "9.7"
type input "42"
type input "8"
type input "3.53"
type input "82"
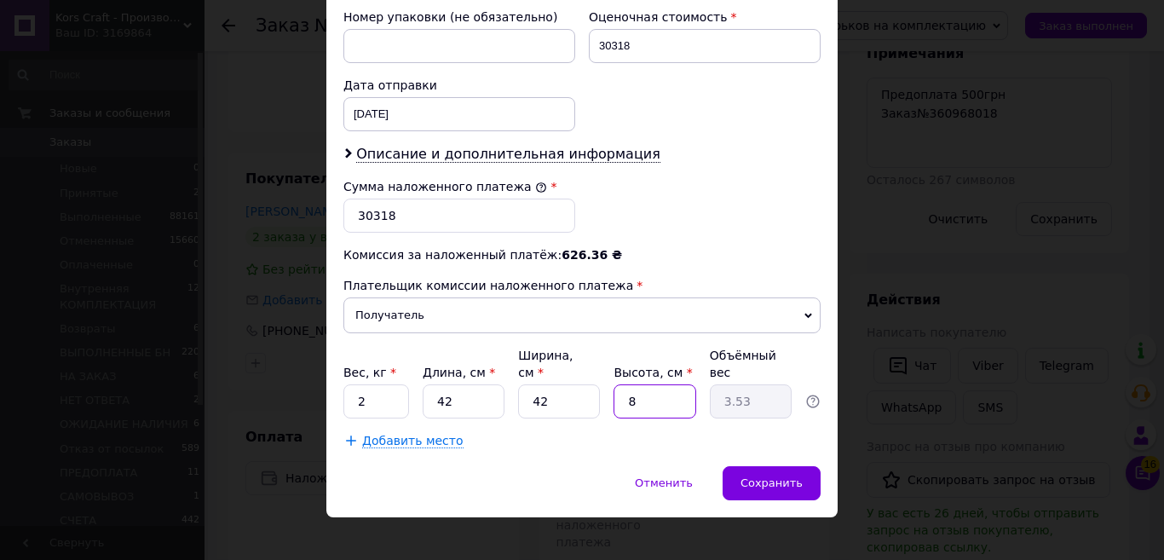
type input "36.16"
type input "82"
drag, startPoint x: 376, startPoint y: 387, endPoint x: 348, endPoint y: 398, distance: 30.2
type input "15"
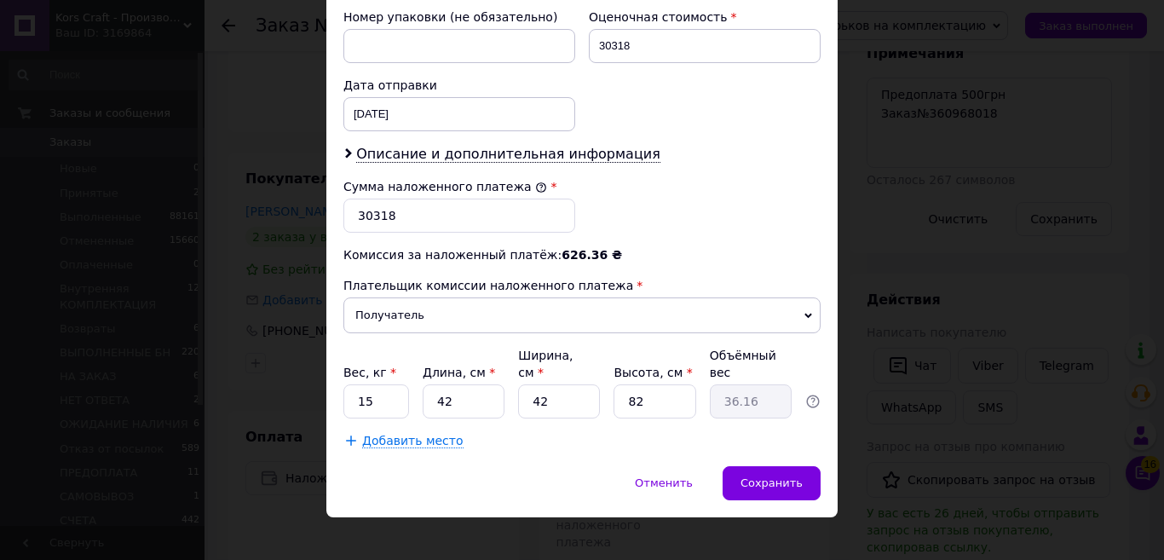
click at [417, 434] on span "Добавить место" at bounding box center [412, 441] width 101 height 14
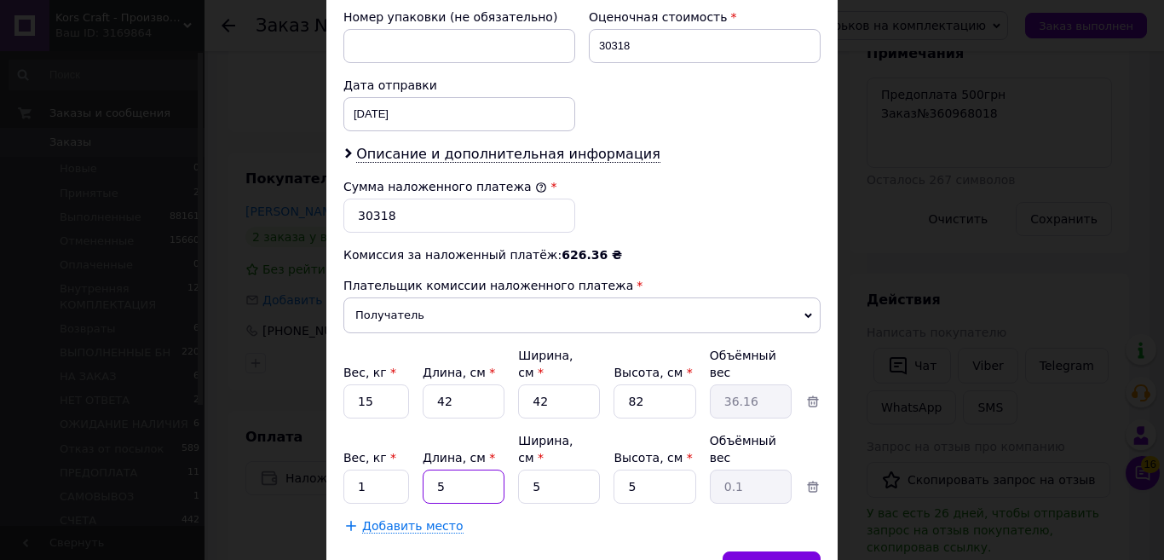
drag, startPoint x: 453, startPoint y: 455, endPoint x: 430, endPoint y: 452, distance: 23.1
click at [430, 469] on input "5" at bounding box center [464, 486] width 82 height 34
type input "82"
type input "0.51"
type input "82"
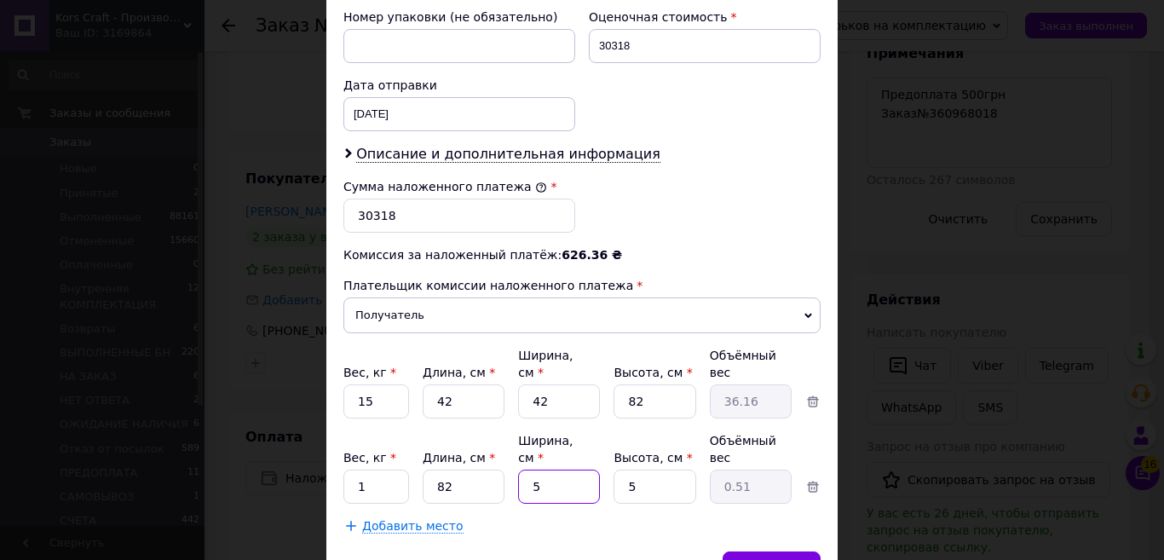
type input "2"
type input "0.21"
type input "25"
type input "2.56"
type input "25"
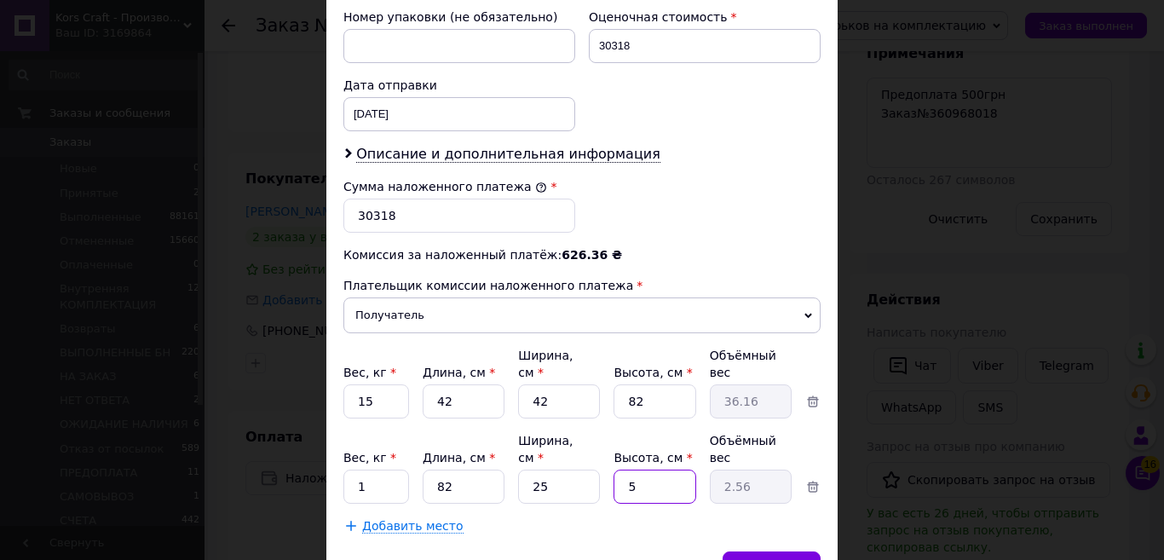
type input "1"
type input "0.51"
type input "18"
type input "9.23"
type input "18"
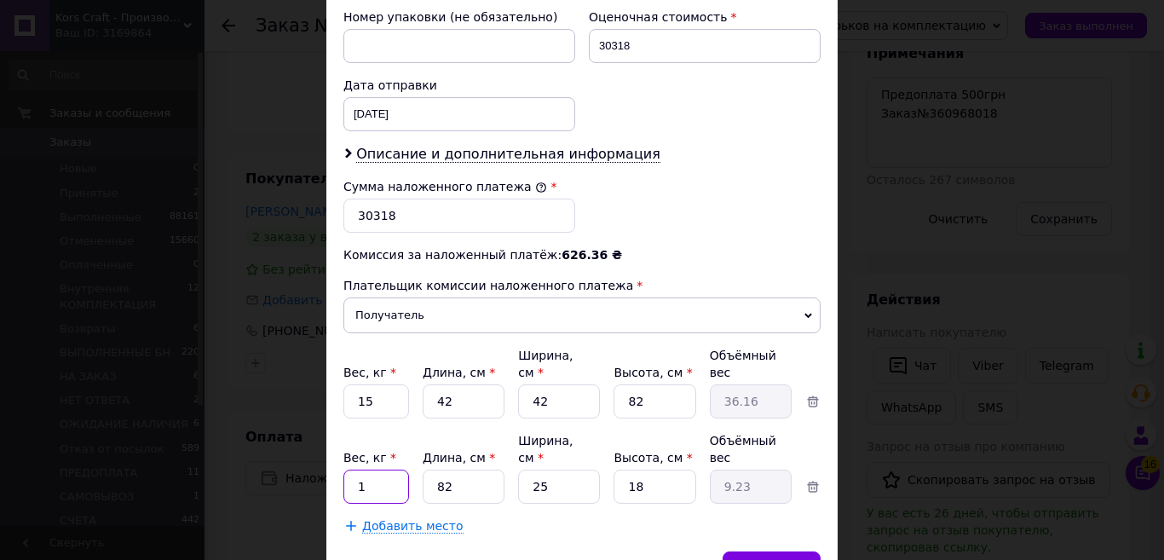
drag, startPoint x: 368, startPoint y: 460, endPoint x: 348, endPoint y: 458, distance: 19.7
click at [348, 469] on input "1" at bounding box center [376, 486] width 66 height 34
type input "8"
click at [761, 559] on span "Сохранить" at bounding box center [771, 567] width 62 height 13
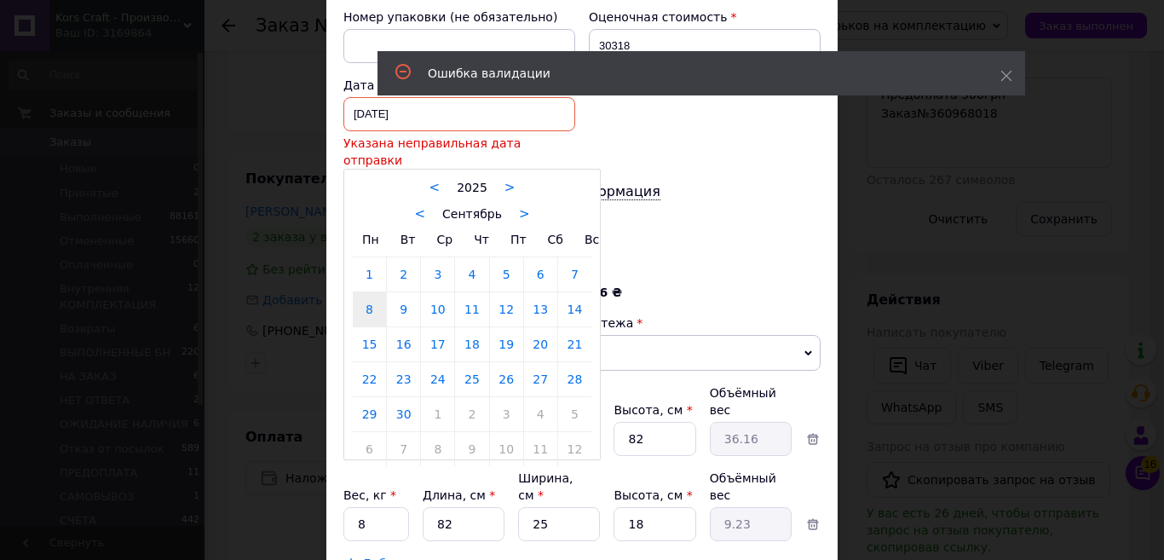
click at [505, 115] on div "08.09.2025 < 2025 > < Сентябрь > Пн Вт Ср Чт Пт Сб Вс 1 2 3 4 5 6 7 8 9 10 11 1…" at bounding box center [459, 114] width 232 height 34
click at [507, 299] on link "12" at bounding box center [506, 309] width 33 height 34
type input "[DATE]"
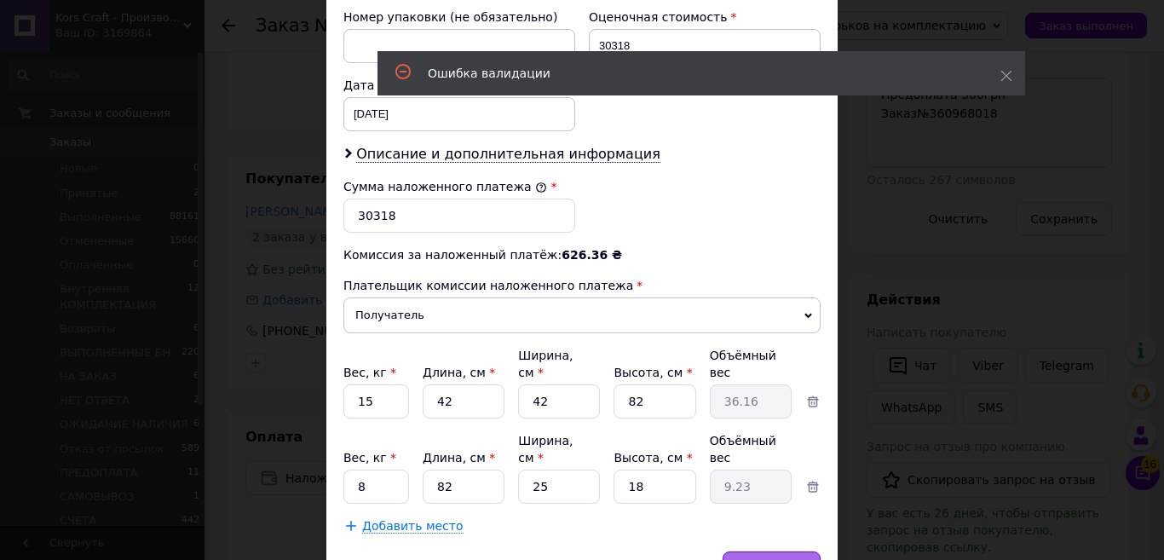
click at [756, 559] on span "Сохранить" at bounding box center [771, 567] width 62 height 13
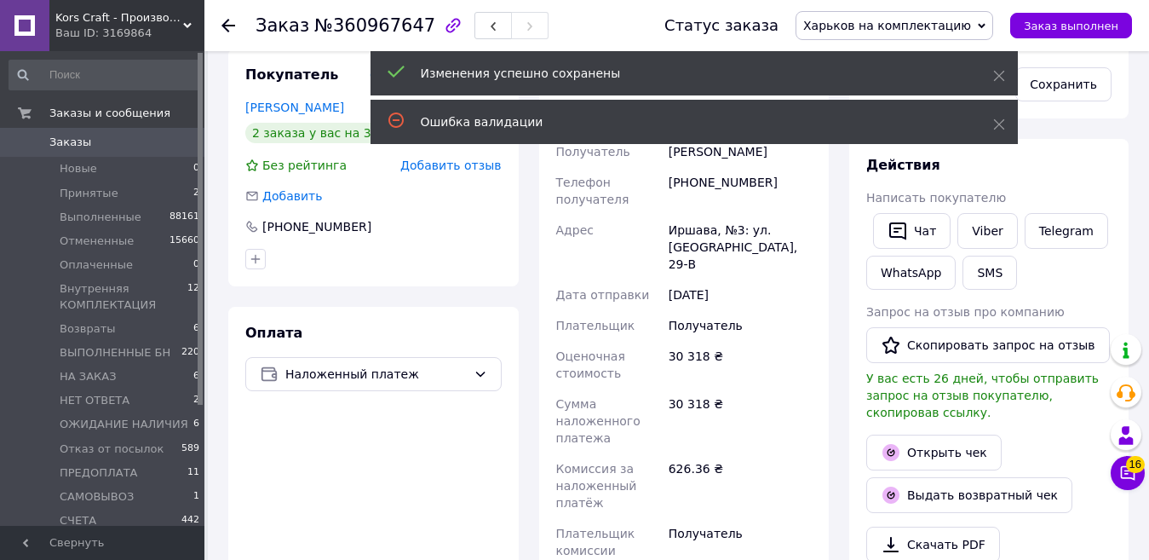
scroll to position [681, 0]
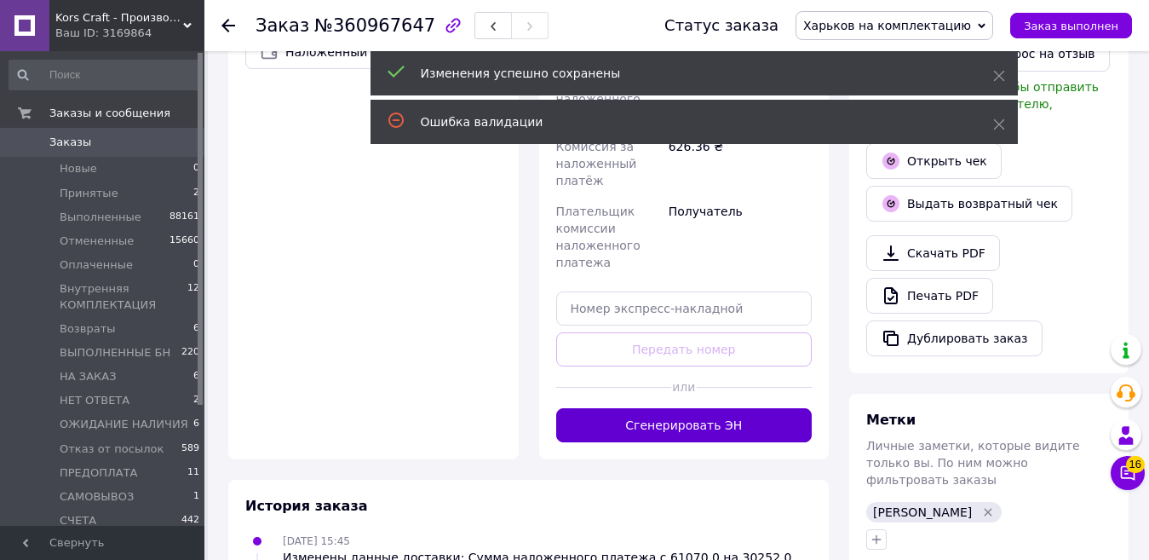
click at [756, 408] on button "Сгенерировать ЭН" at bounding box center [684, 425] width 256 height 34
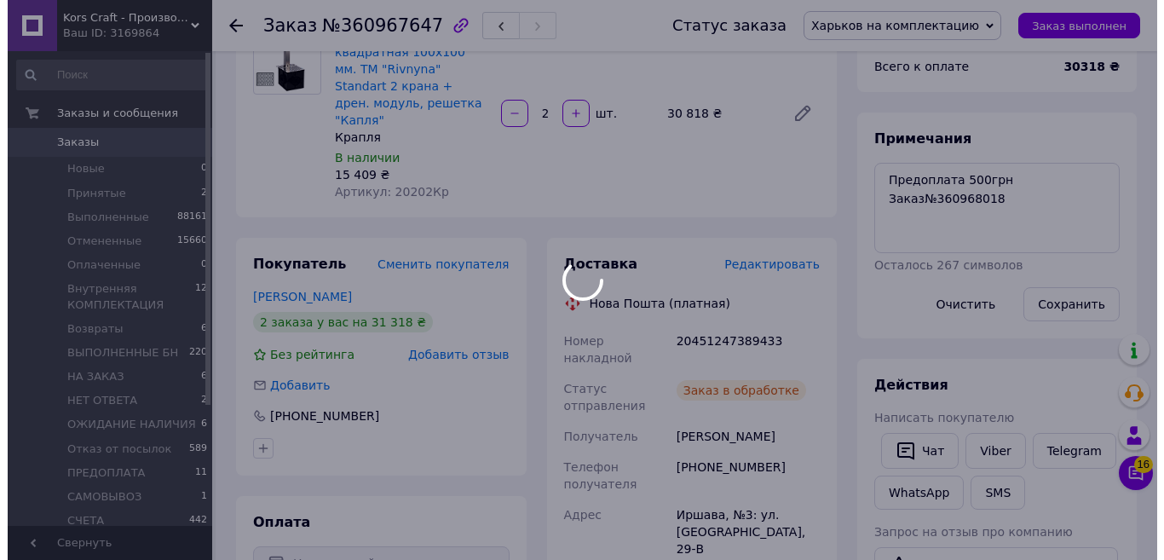
scroll to position [883, 0]
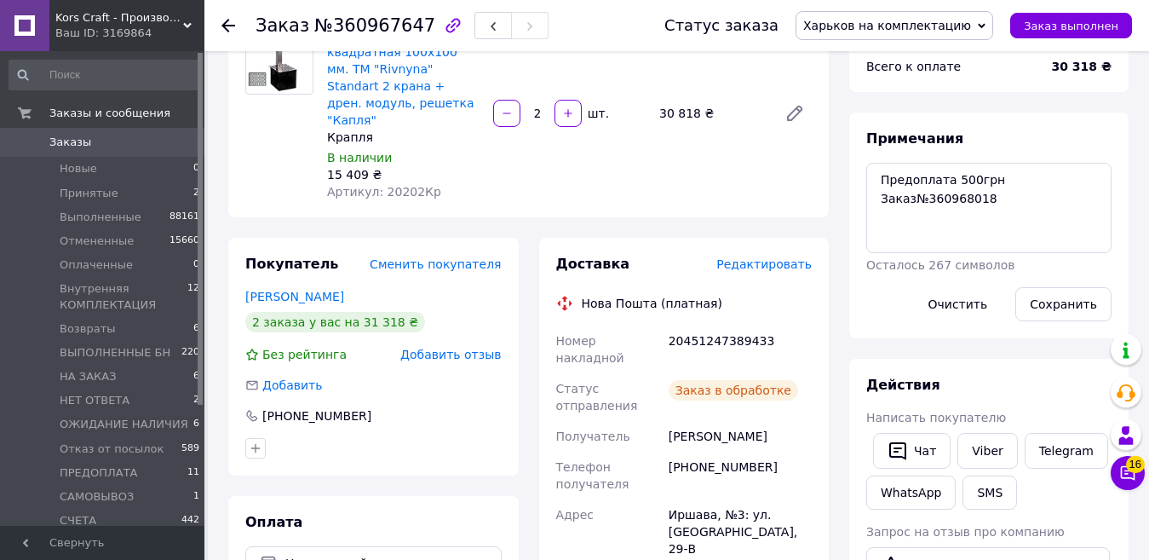
click at [708, 325] on div "20451247389433" at bounding box center [740, 349] width 150 height 48
copy div "20451247389433"
click at [990, 493] on button "SMS" at bounding box center [990, 492] width 55 height 34
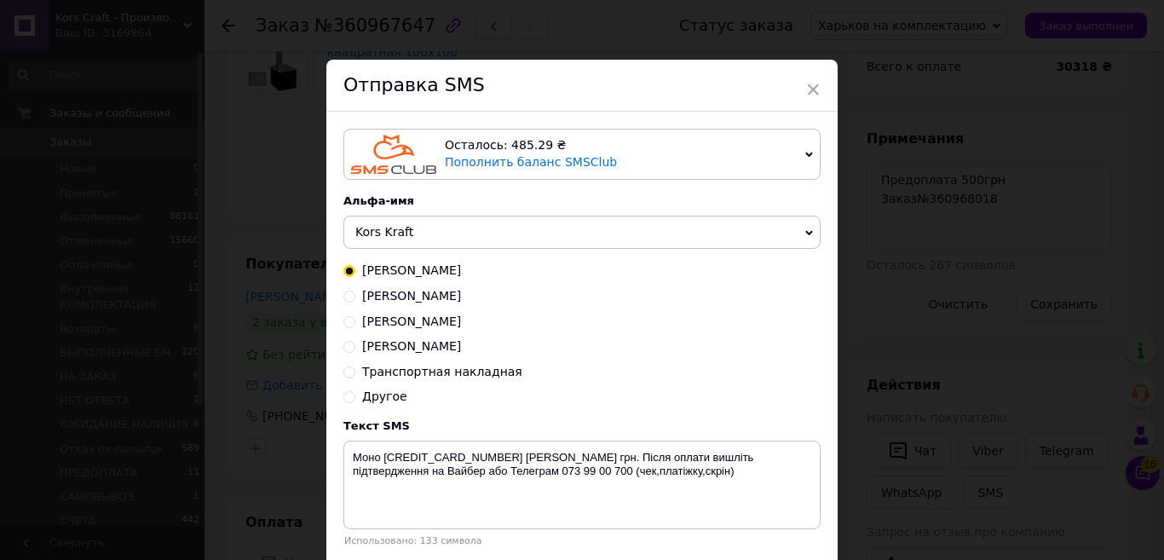
click at [488, 371] on span "Транспортная накладная" at bounding box center [442, 372] width 160 height 14
click at [355, 371] on input "Транспортная накладная" at bounding box center [349, 371] width 12 height 12
radio input "true"
radio input "false"
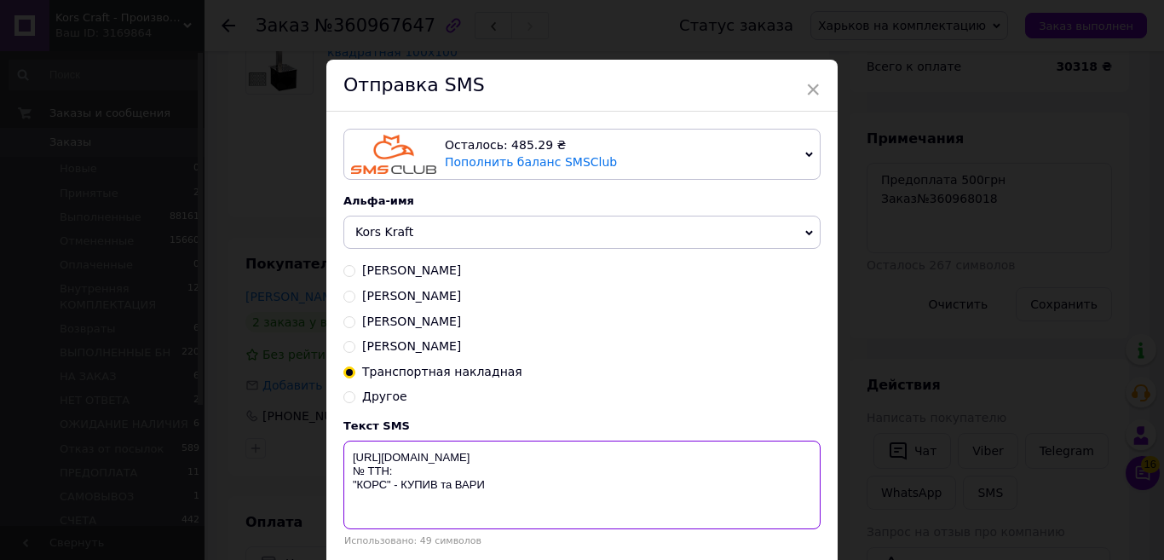
click at [436, 474] on textarea "[URL][DOMAIN_NAME] № ТТН: "КОРС" - КУПИВ та ВАРИ" at bounding box center [581, 484] width 477 height 89
paste textarea "20451247389433"
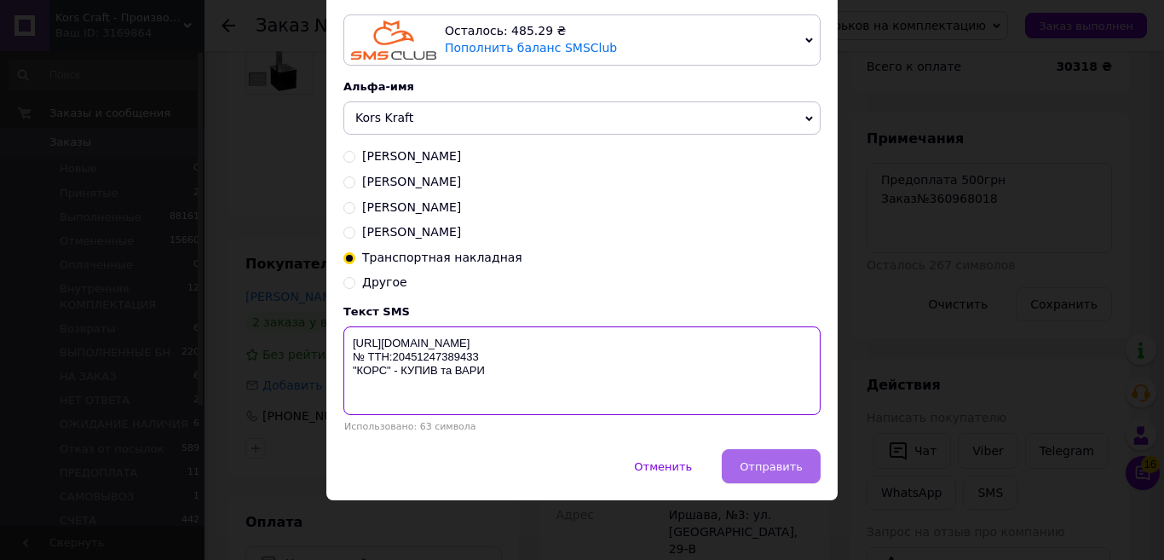
type textarea "https://KORS.IN.UA/ № ТТН:20451247389433 "КОРС" - КУПИВ та ВАРИ"
click at [782, 462] on span "Отправить" at bounding box center [770, 466] width 63 height 13
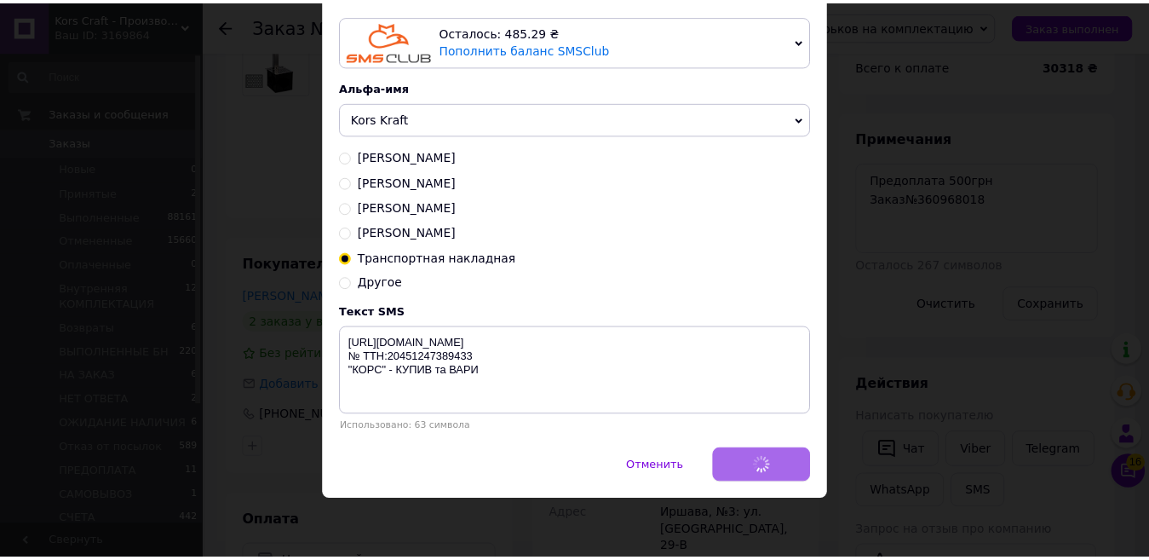
scroll to position [0, 0]
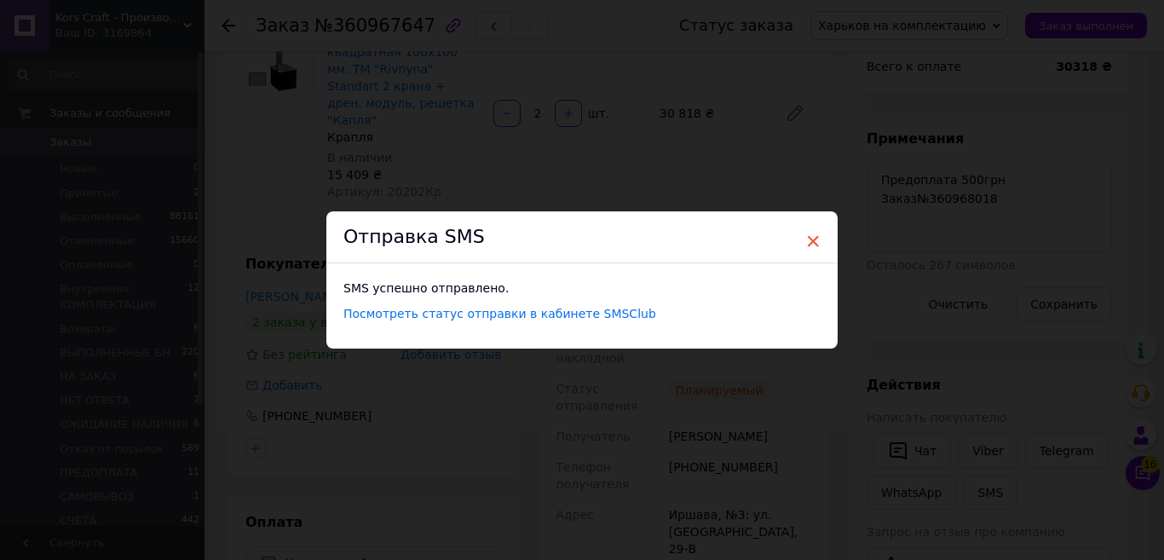
click at [810, 244] on span "×" at bounding box center [812, 241] width 15 height 29
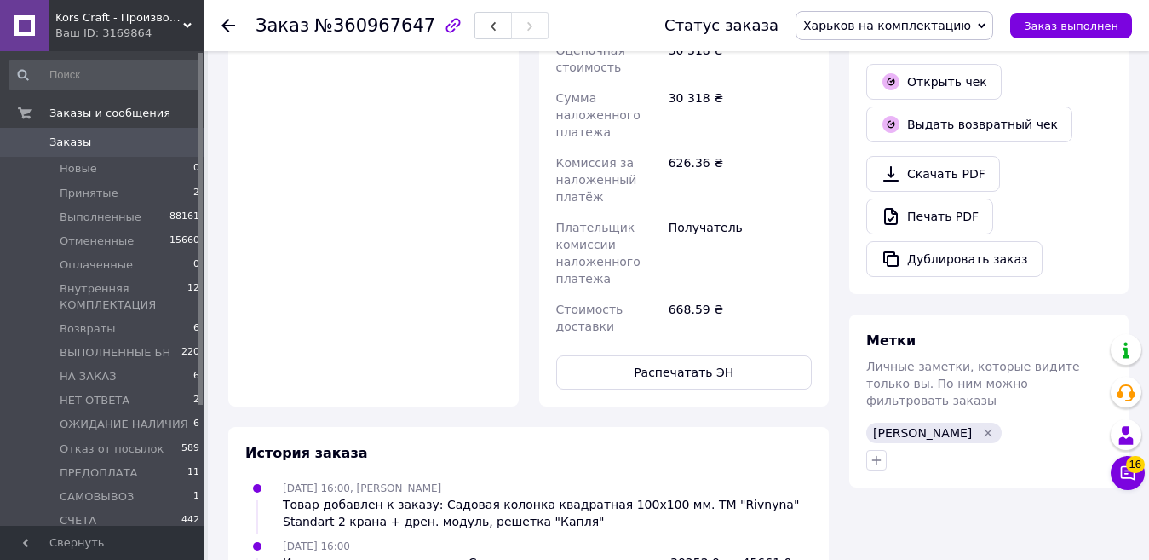
scroll to position [852, 0]
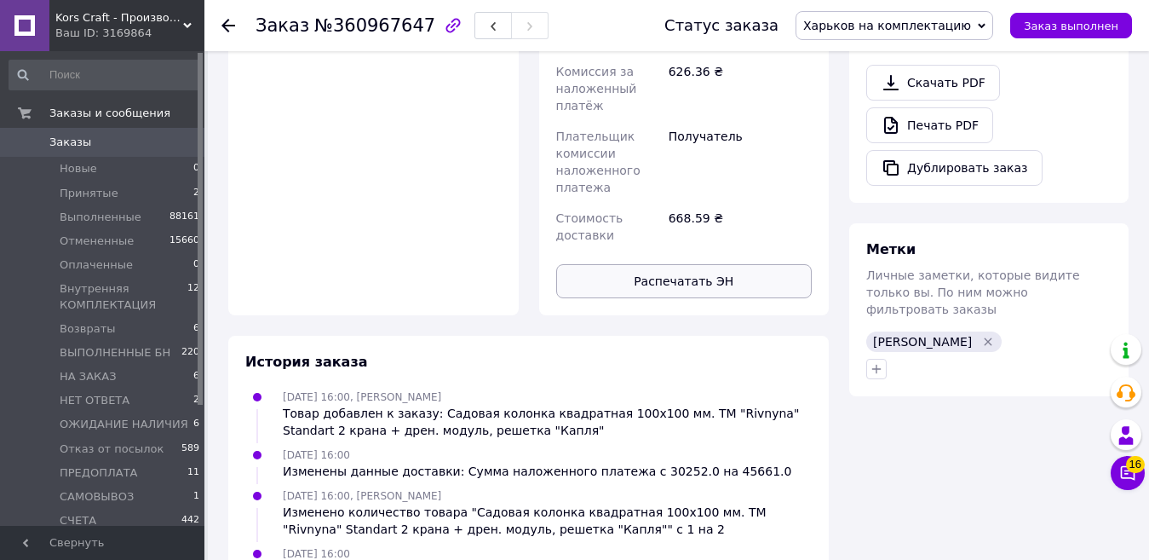
click at [716, 264] on button "Распечатать ЭН" at bounding box center [684, 281] width 256 height 34
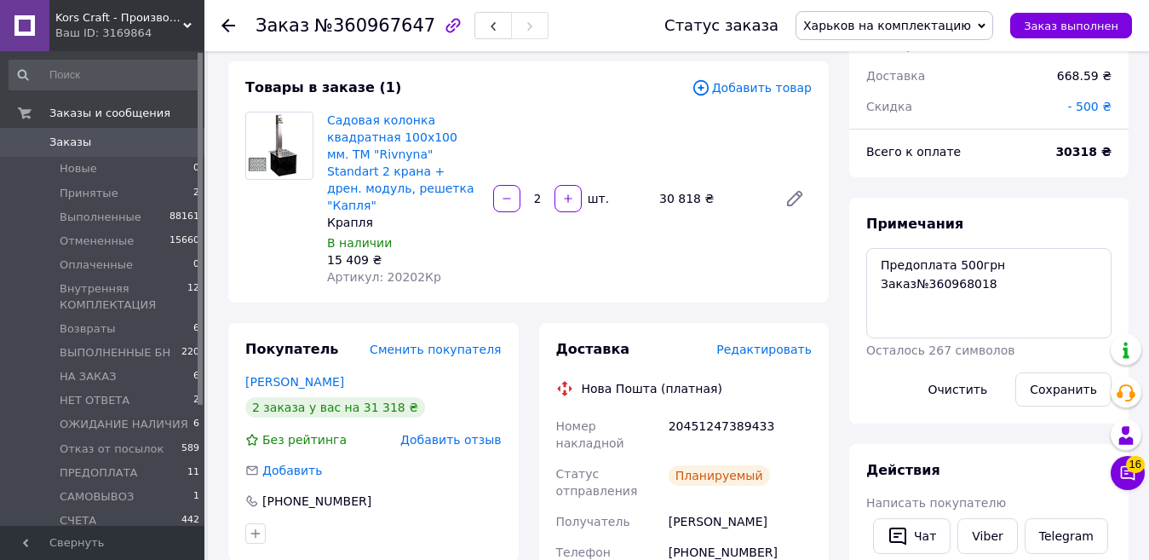
scroll to position [0, 0]
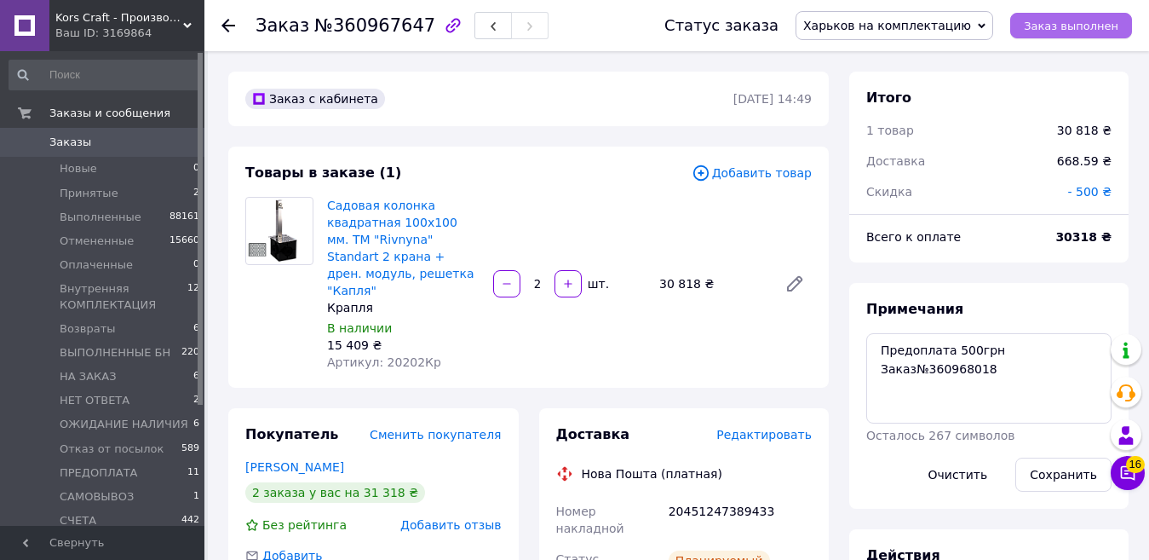
drag, startPoint x: 1075, startPoint y: 20, endPoint x: 1072, endPoint y: 32, distance: 12.4
click at [1075, 26] on span "Заказ выполнен" at bounding box center [1071, 26] width 95 height 13
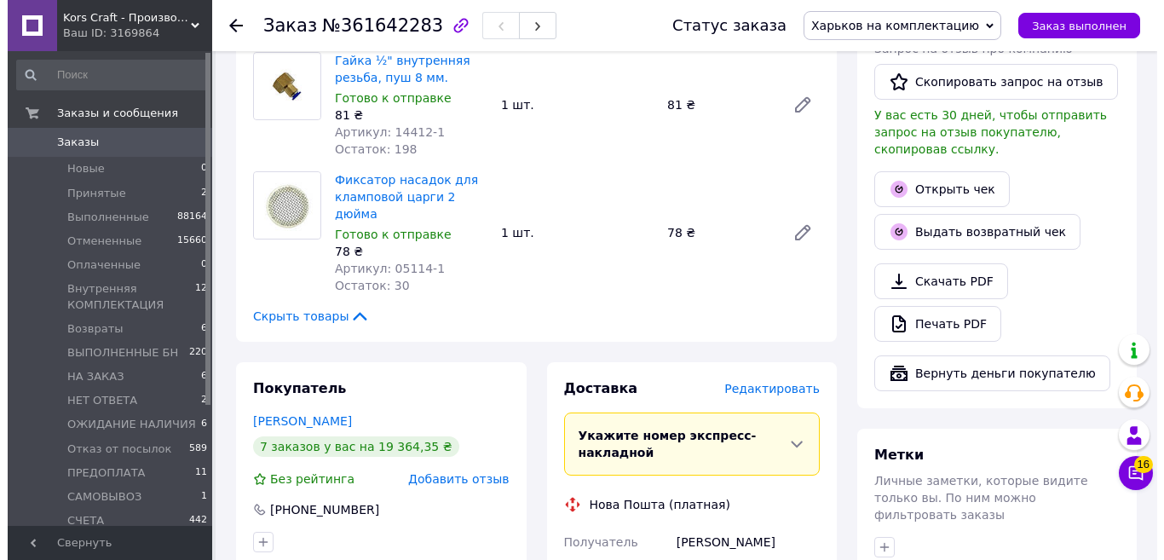
scroll to position [1107, 0]
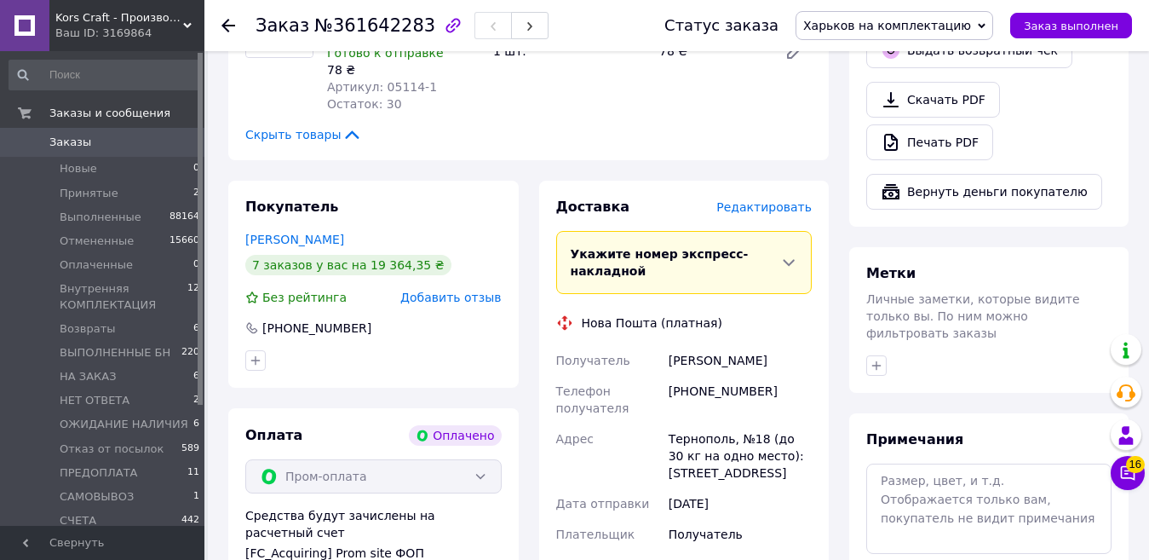
click at [777, 200] on span "Редактировать" at bounding box center [763, 207] width 95 height 14
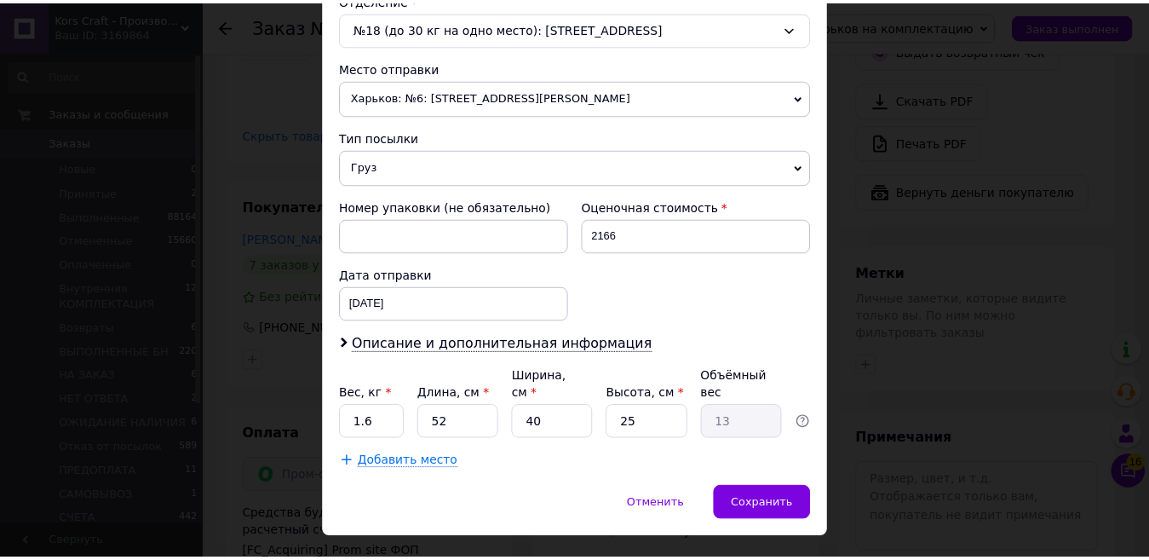
scroll to position [572, 0]
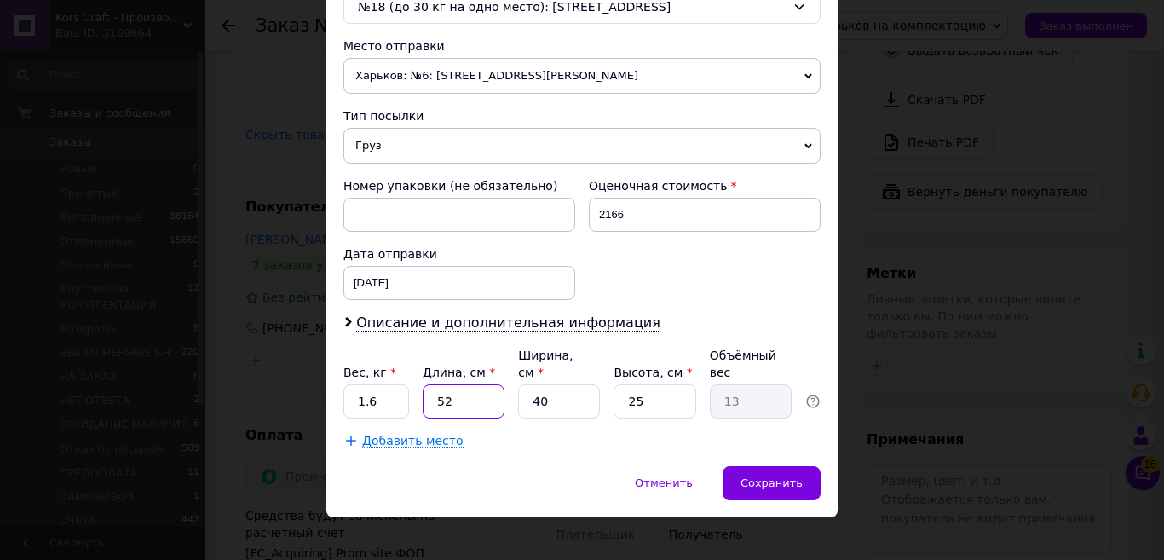
drag, startPoint x: 452, startPoint y: 377, endPoint x: 432, endPoint y: 382, distance: 20.9
click at [432, 384] on input "52" at bounding box center [464, 401] width 82 height 34
type input "4"
type input "1"
type input "49"
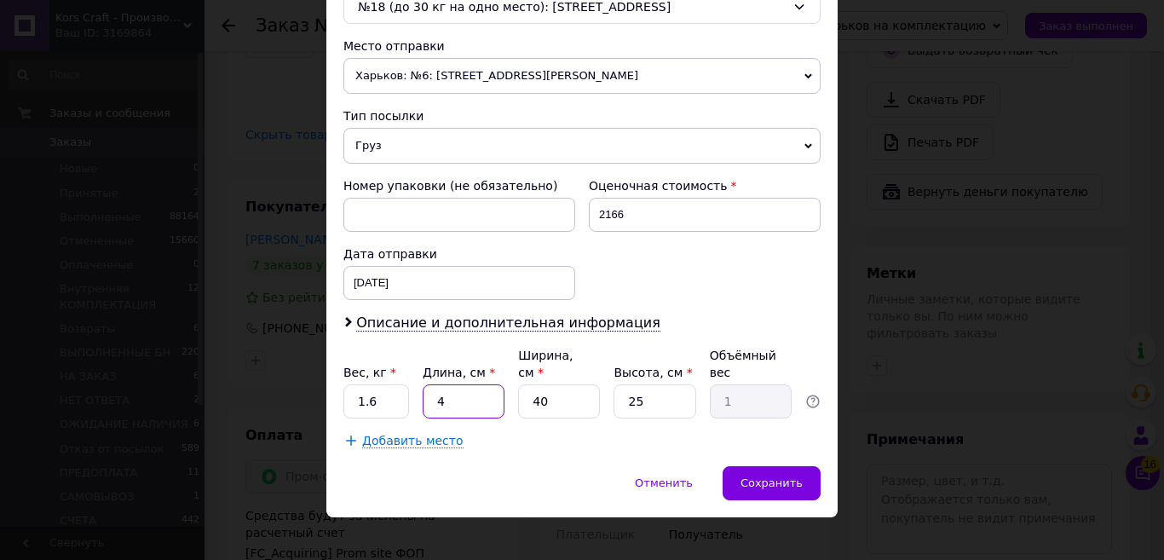
type input "12.25"
type input "49"
type input "1"
type input "0.31"
type input "11"
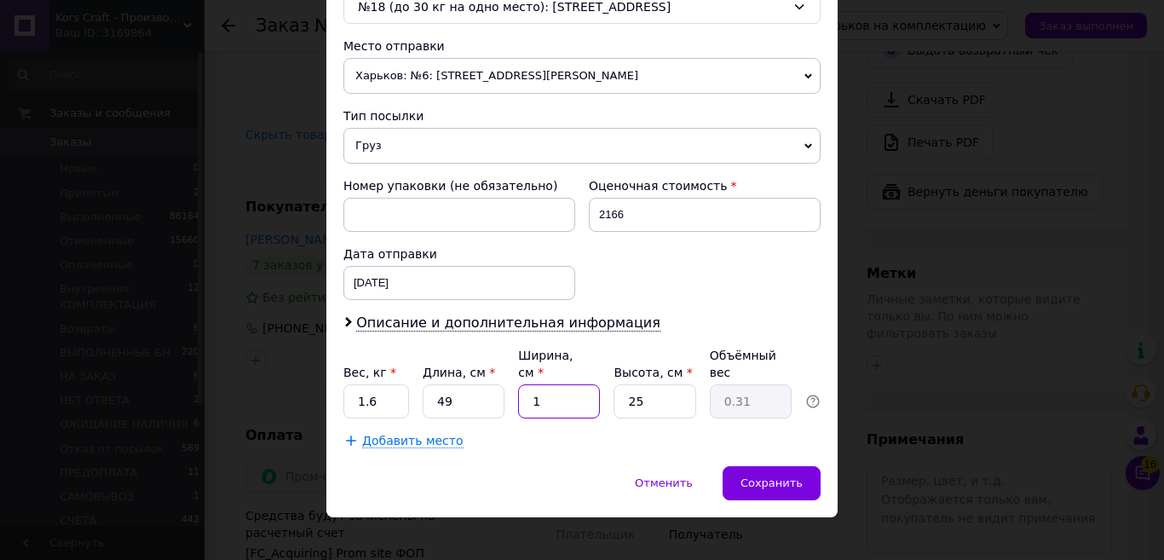
type input "3.37"
type input "11"
type input "1"
type input "0.13"
type input "11"
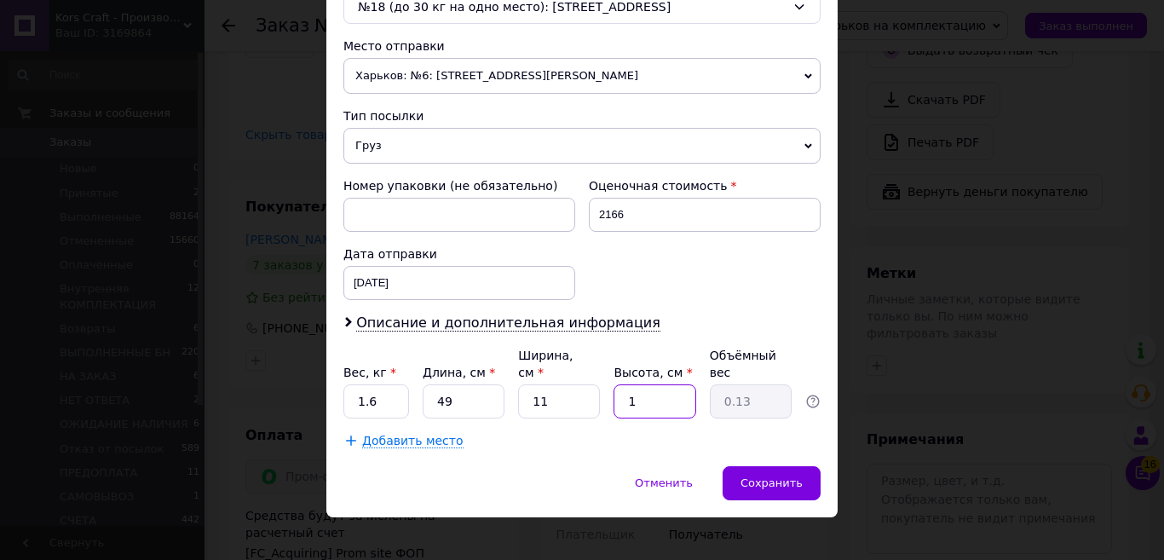
type input "1.48"
type input "11"
click at [383, 388] on input "1.6" at bounding box center [376, 401] width 66 height 34
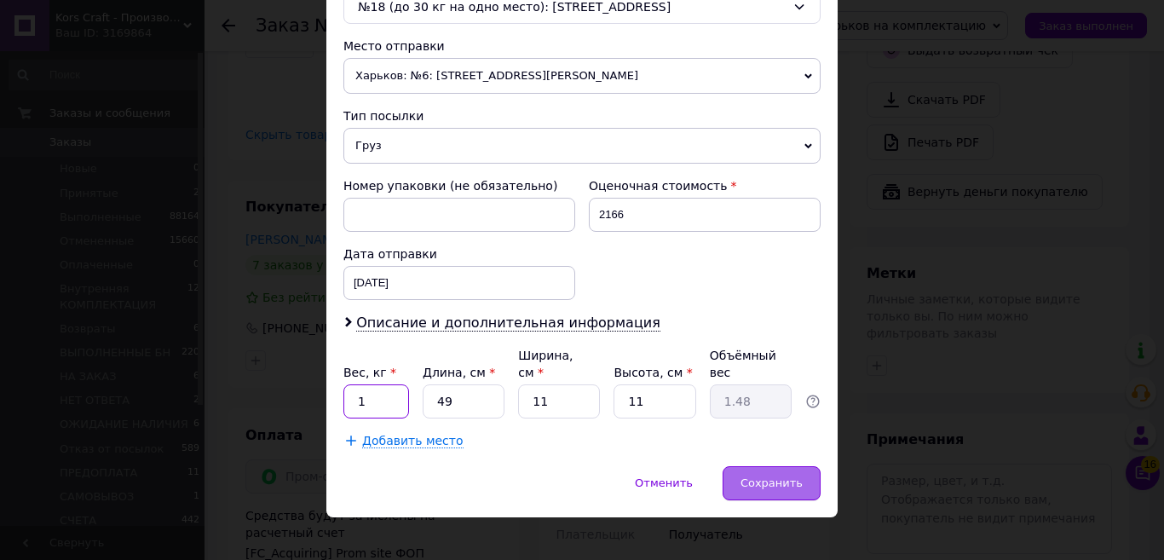
type input "1"
click at [747, 466] on div "Сохранить" at bounding box center [771, 483] width 98 height 34
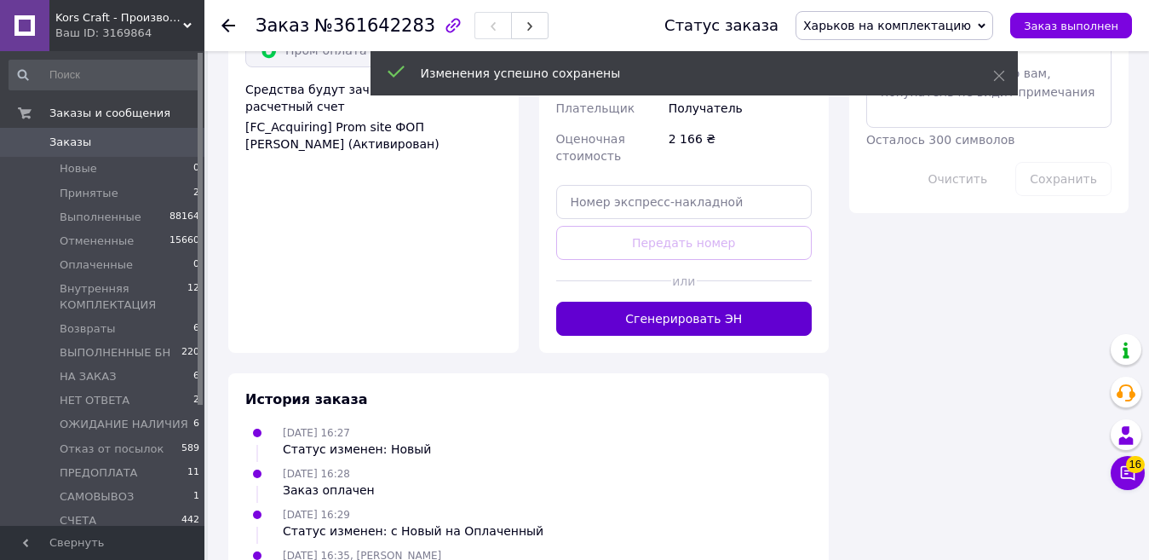
click at [741, 302] on button "Сгенерировать ЭН" at bounding box center [684, 319] width 256 height 34
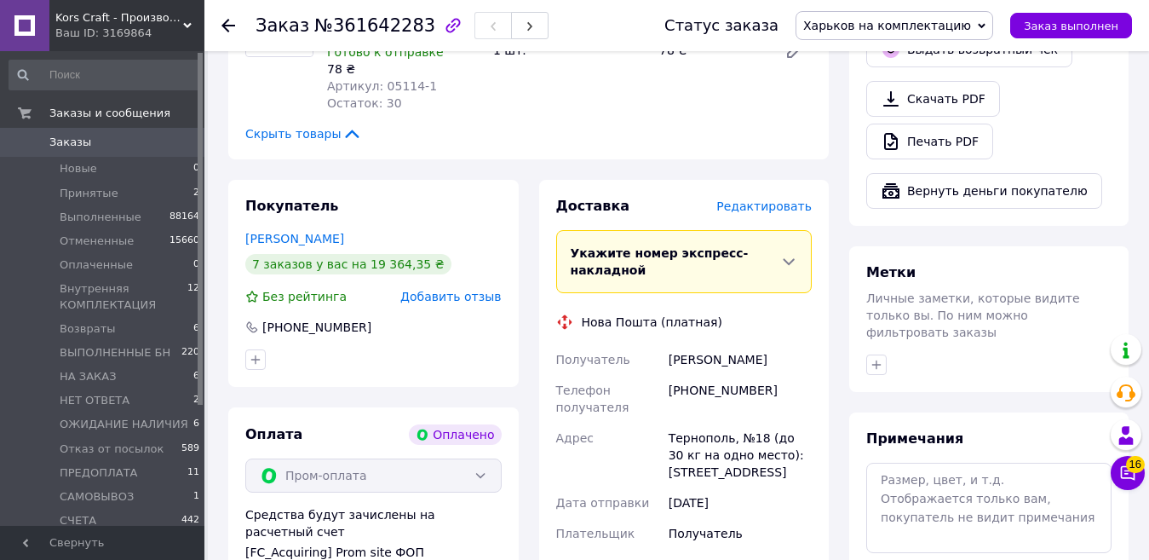
scroll to position [1022, 0]
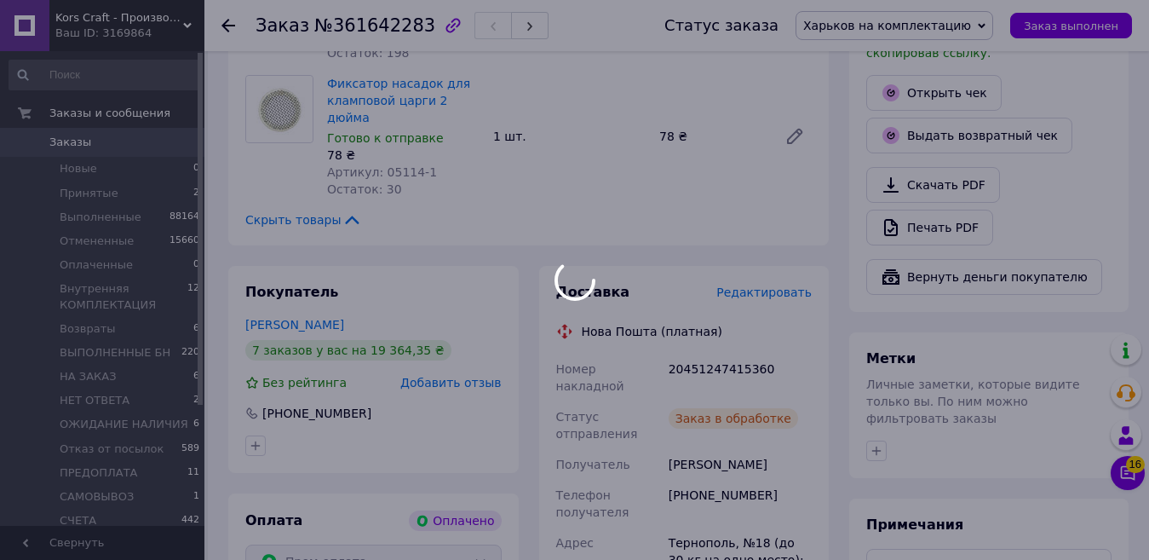
click at [716, 295] on div at bounding box center [574, 280] width 1149 height 560
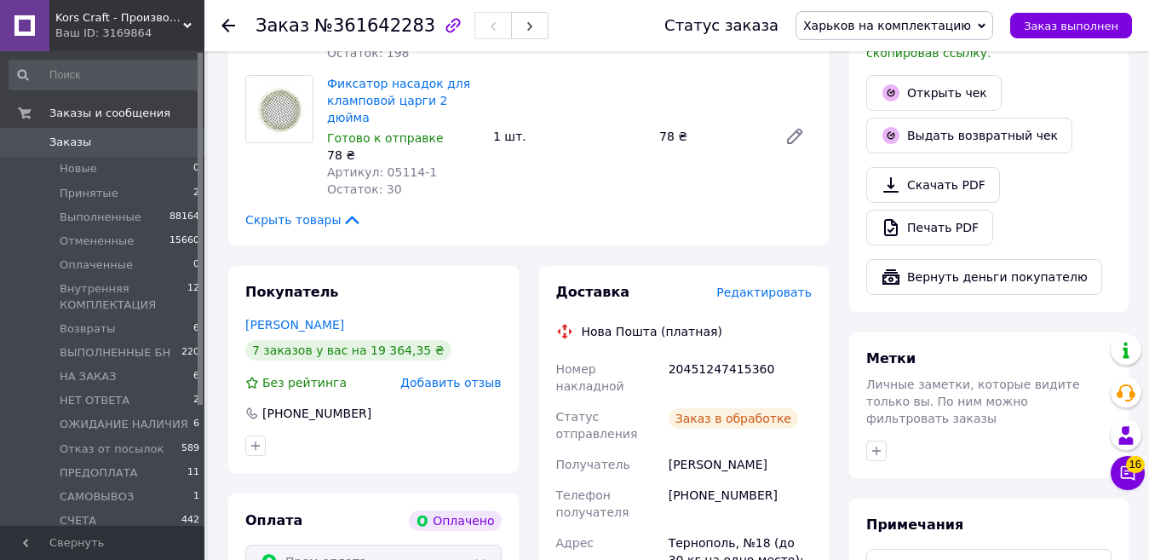
click at [716, 354] on div "20451247415360" at bounding box center [740, 378] width 150 height 48
copy div "20451247415360"
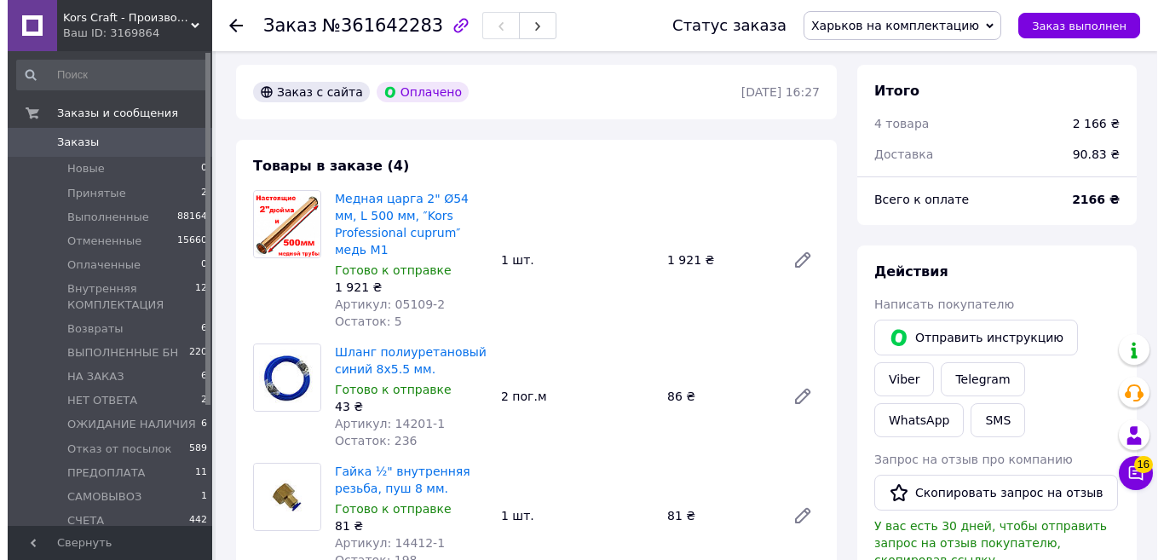
scroll to position [426, 0]
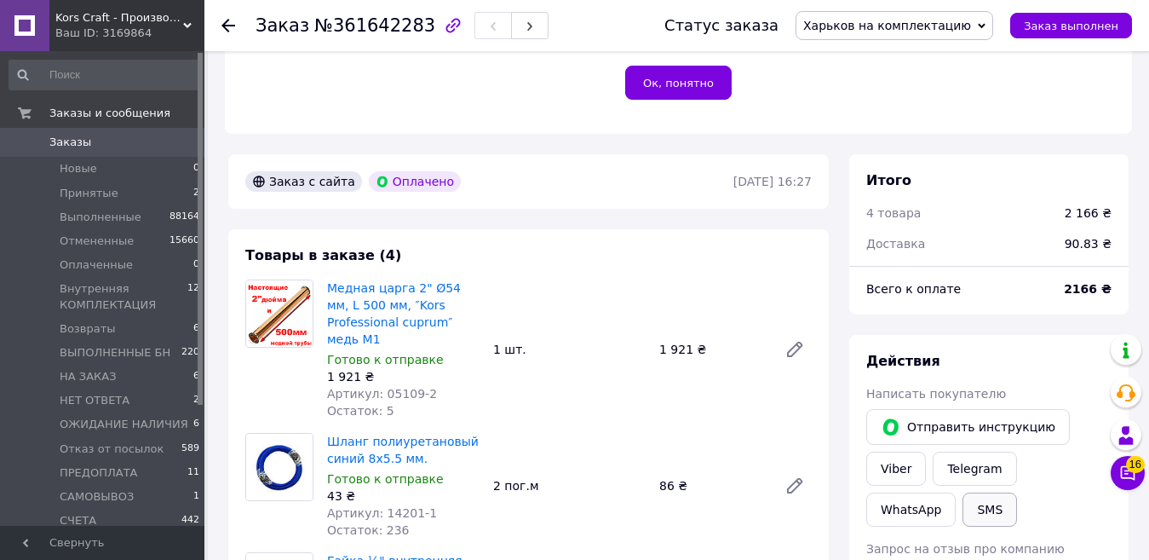
click at [963, 492] on button "SMS" at bounding box center [990, 509] width 55 height 34
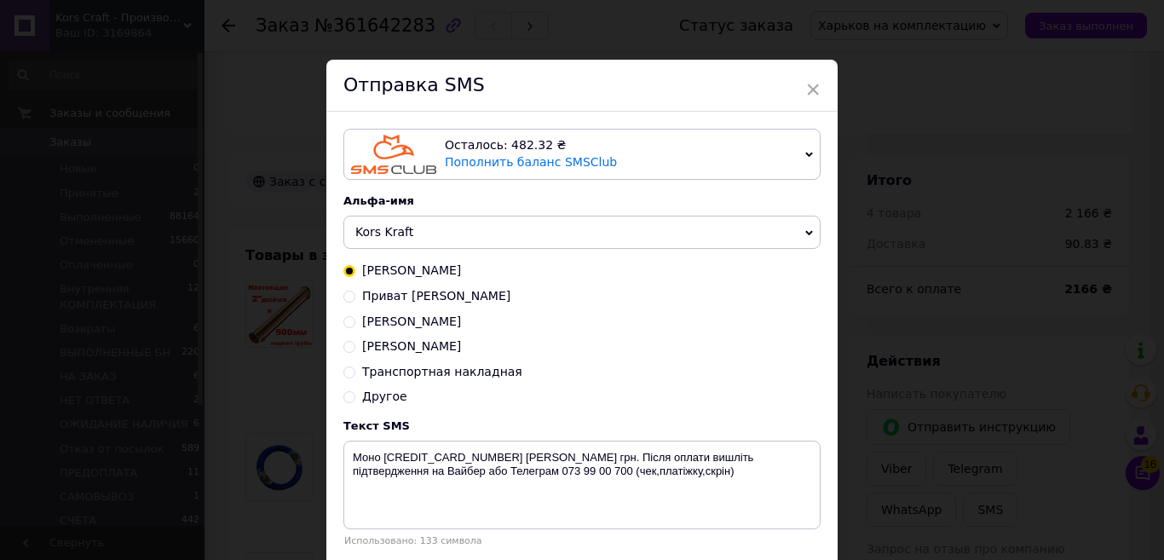
click at [469, 369] on span "Транспортная накладная" at bounding box center [442, 372] width 160 height 14
click at [355, 369] on input "Транспортная накладная" at bounding box center [349, 371] width 12 height 12
radio input "true"
radio input "false"
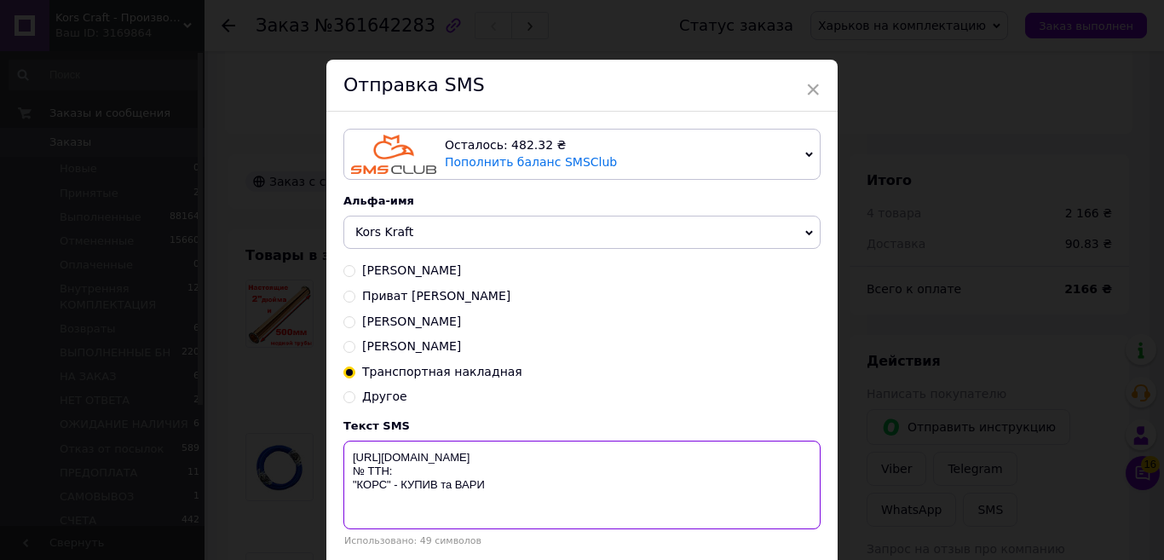
click at [407, 474] on textarea "[URL][DOMAIN_NAME] № ТТН: "КОРС" - КУПИВ та ВАРИ" at bounding box center [581, 484] width 477 height 89
paste textarea "20451247415360"
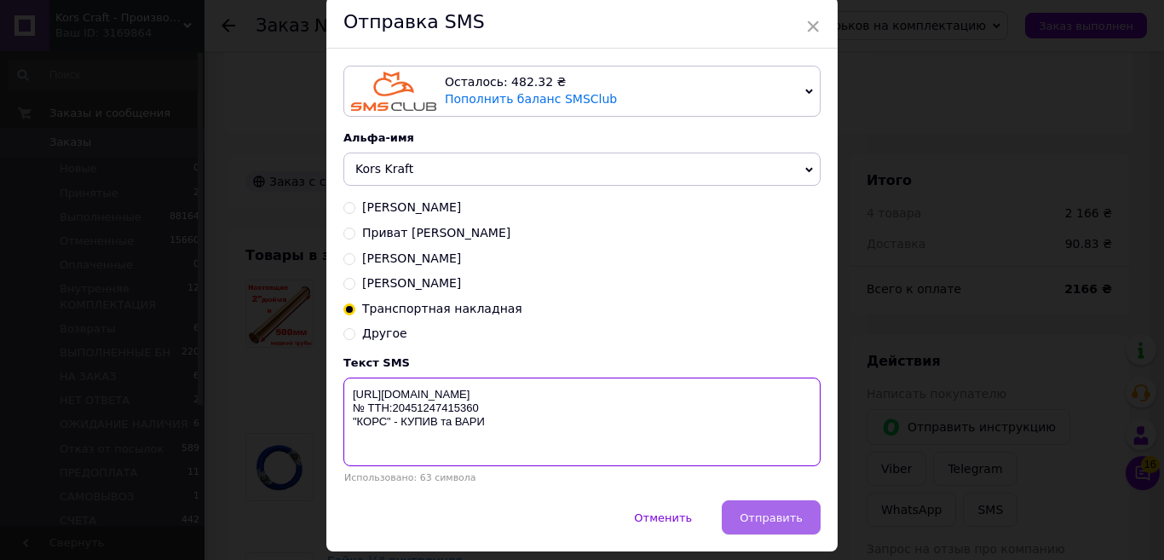
scroll to position [118, 0]
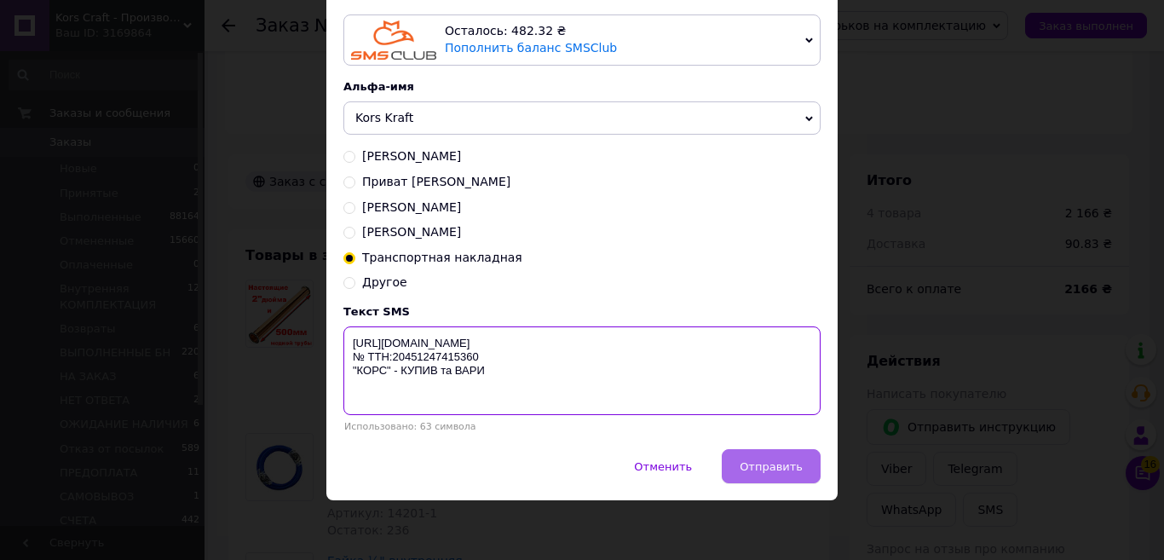
type textarea "[URL][DOMAIN_NAME] № ТТН:20451247415360 "КОРС" - КУПИВ та ВАРИ"
click at [802, 463] on button "Отправить" at bounding box center [771, 466] width 99 height 34
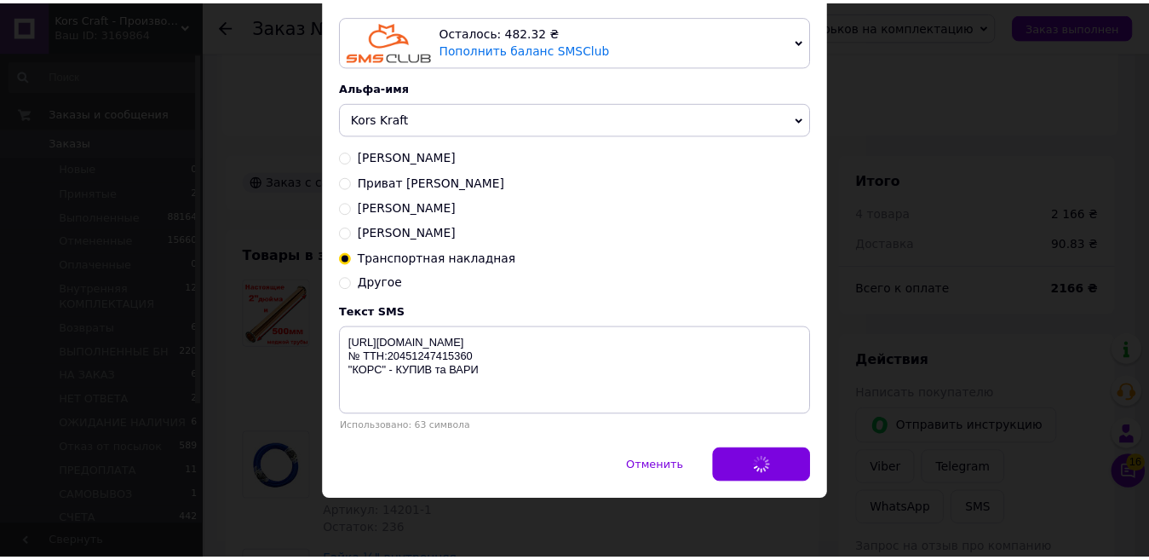
scroll to position [0, 0]
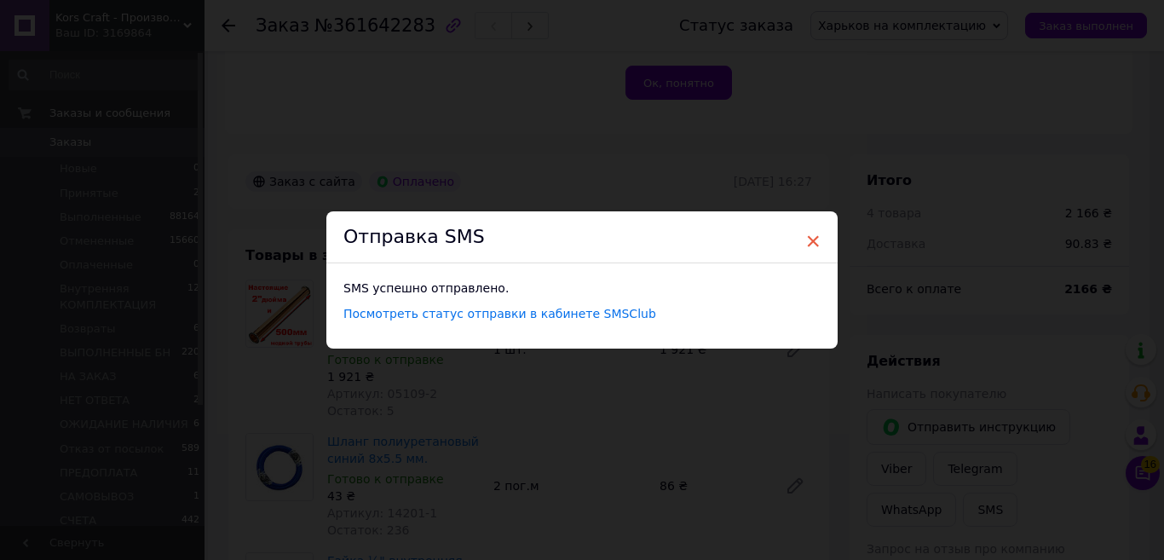
click at [816, 241] on span "×" at bounding box center [812, 241] width 15 height 29
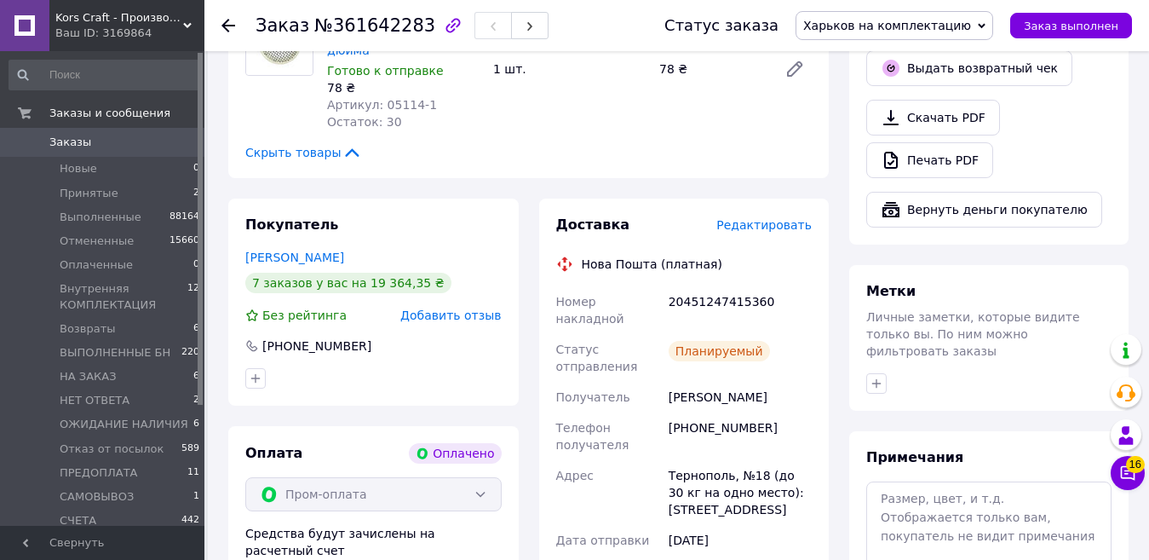
scroll to position [1363, 0]
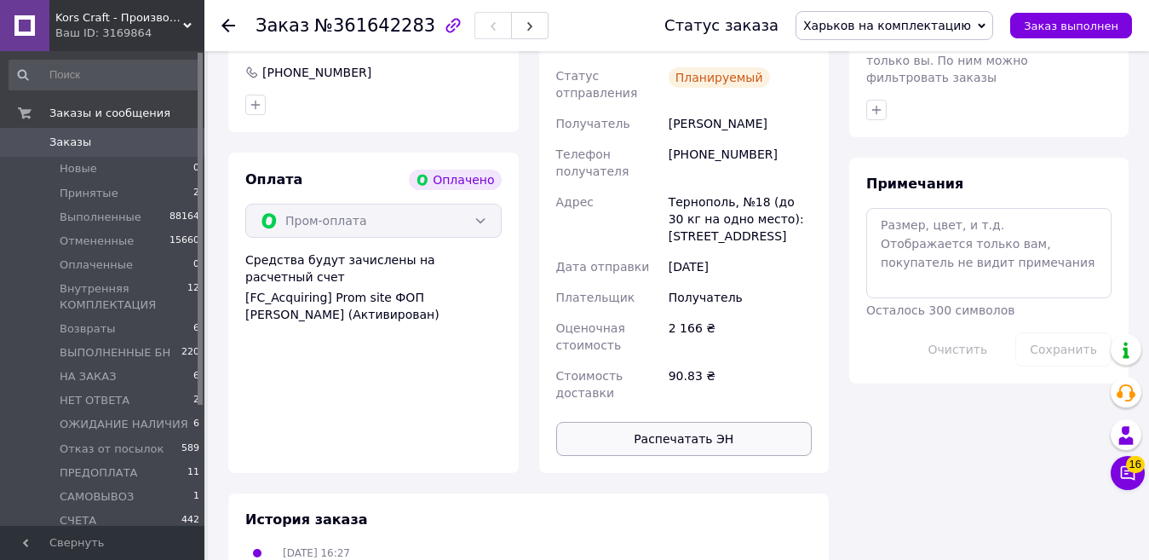
click at [707, 422] on button "Распечатать ЭН" at bounding box center [684, 439] width 256 height 34
click at [1080, 23] on span "Заказ выполнен" at bounding box center [1071, 26] width 95 height 13
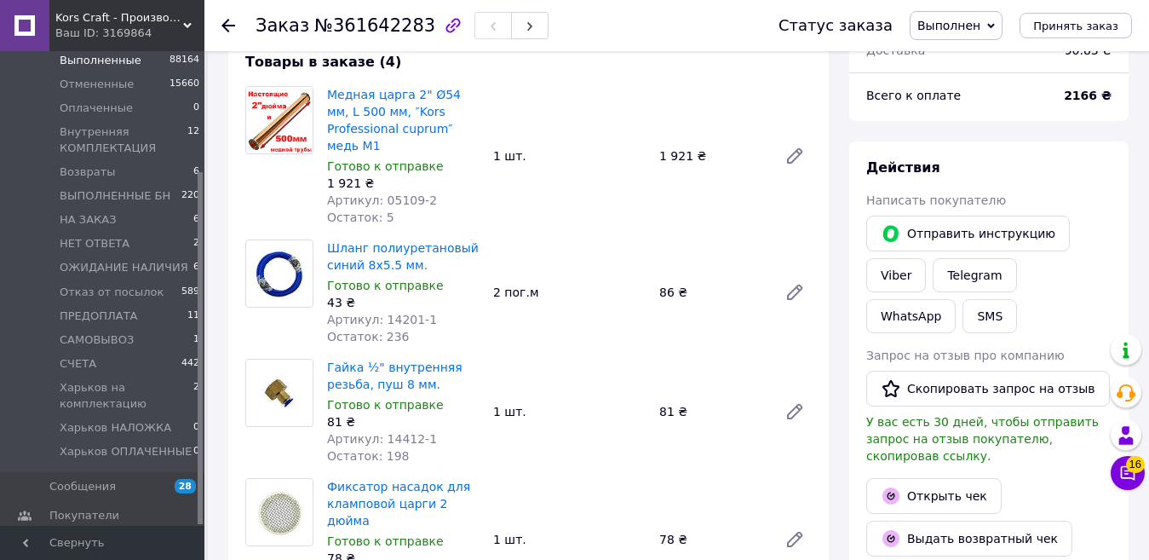
scroll to position [502, 0]
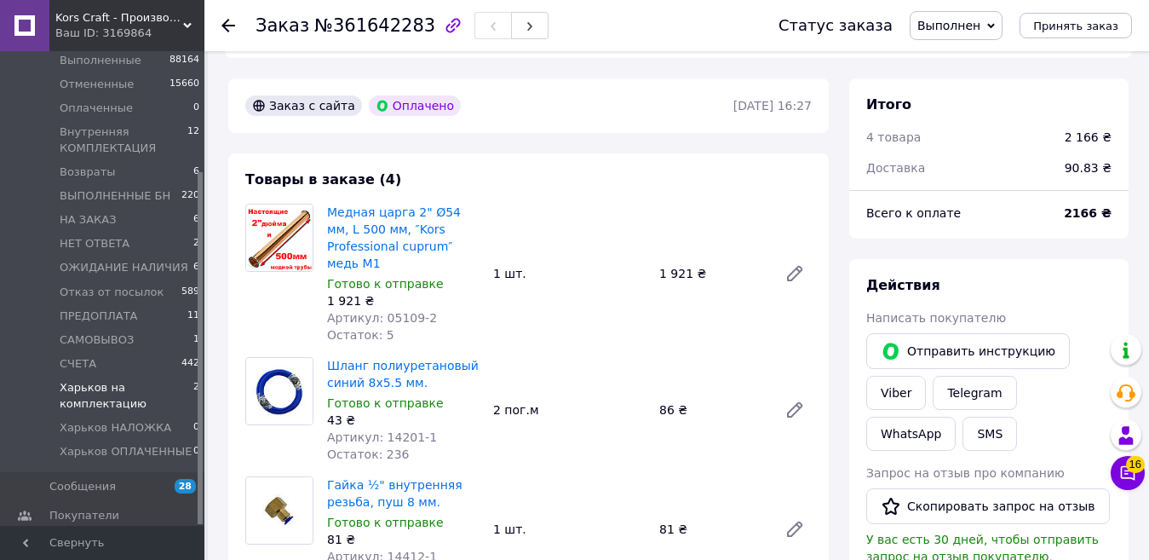
click at [81, 387] on span "Харьков на комплектацию" at bounding box center [127, 395] width 134 height 31
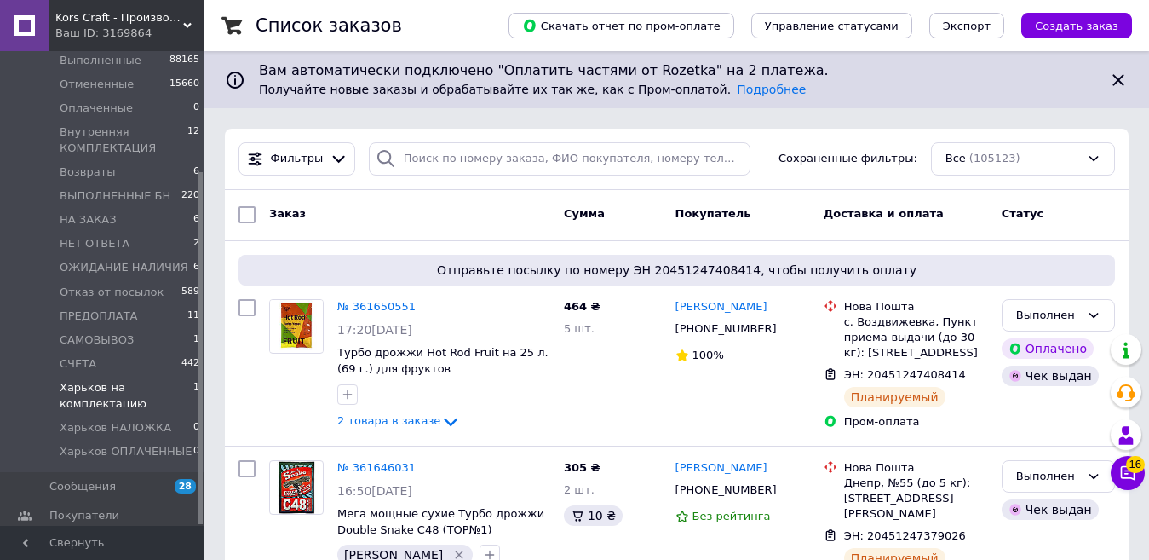
click at [111, 388] on span "Харьков на комплектацию" at bounding box center [127, 395] width 134 height 31
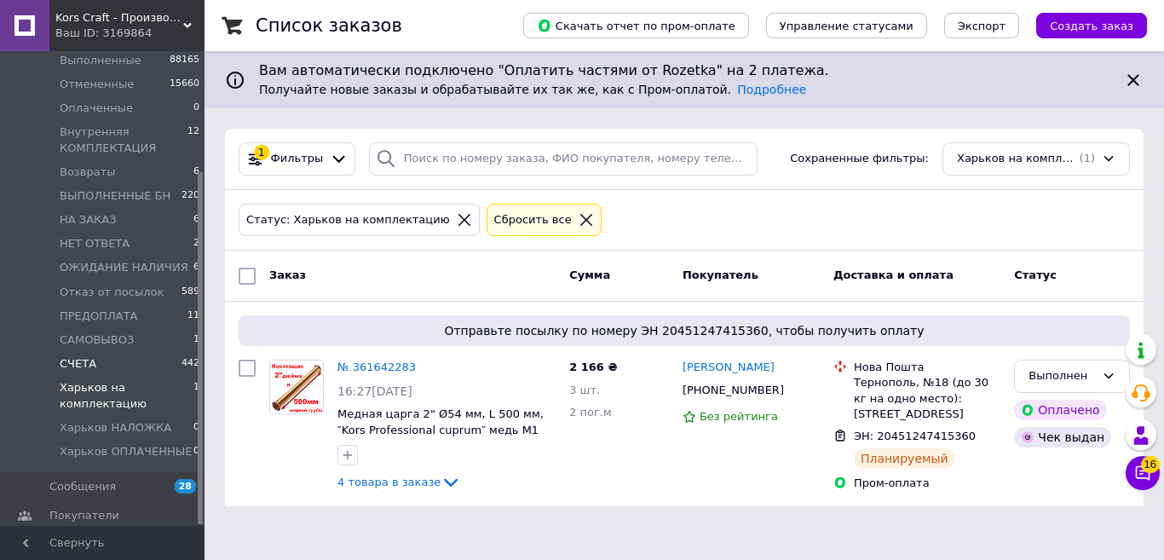
drag, startPoint x: 133, startPoint y: 384, endPoint x: 154, endPoint y: 358, distance: 33.9
